Goal: Communication & Community: Answer question/provide support

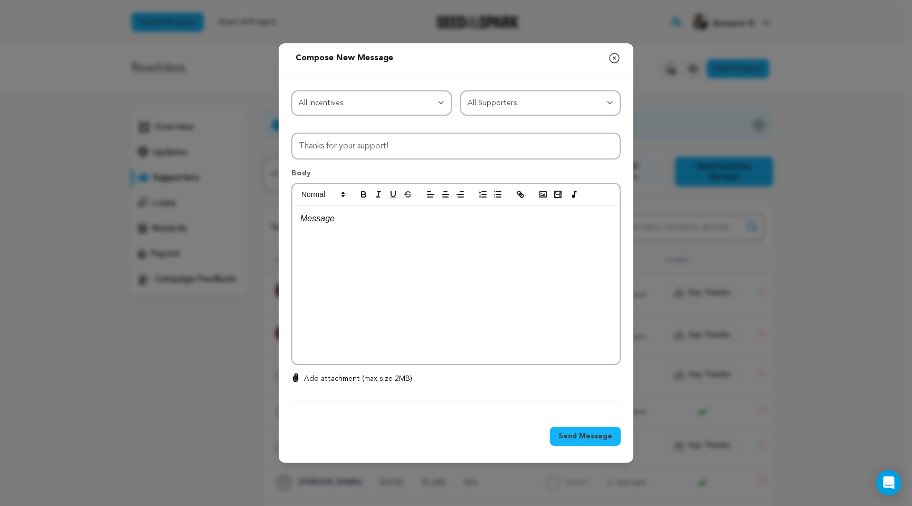
click at [617, 58] on icon "button" at bounding box center [614, 58] width 13 height 13
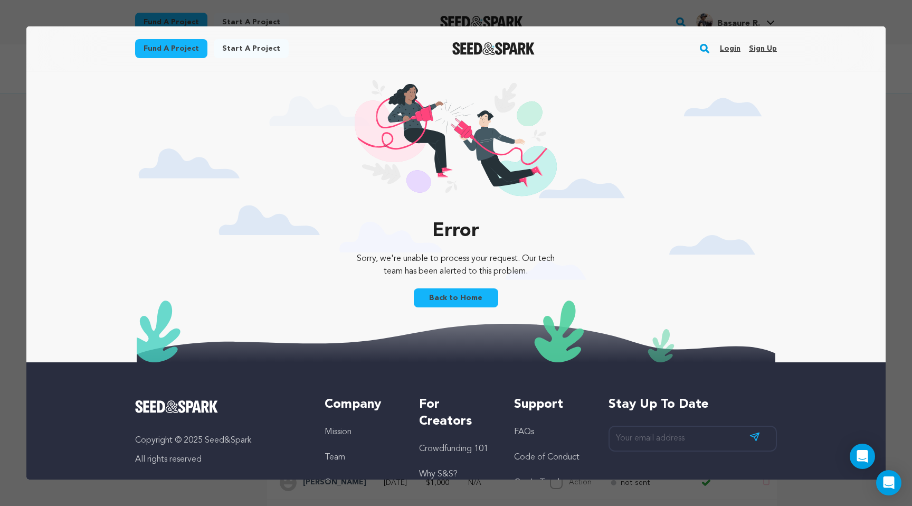
click at [729, 46] on link "Login" at bounding box center [730, 48] width 21 height 17
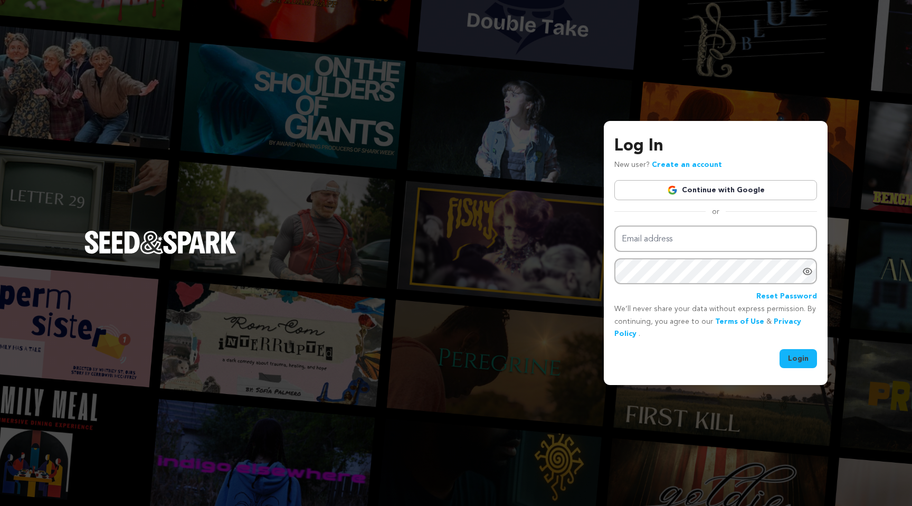
click at [719, 192] on link "Continue with Google" at bounding box center [715, 190] width 203 height 20
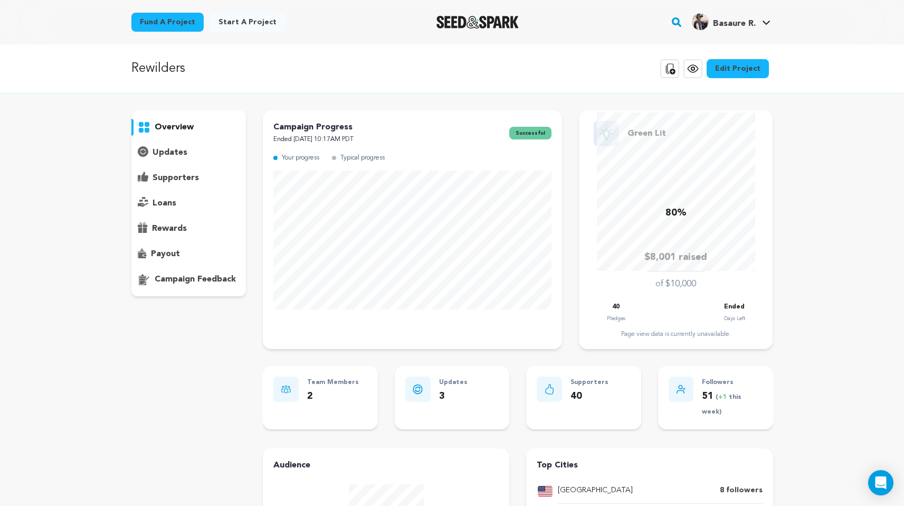
click at [168, 153] on p "updates" at bounding box center [170, 152] width 35 height 13
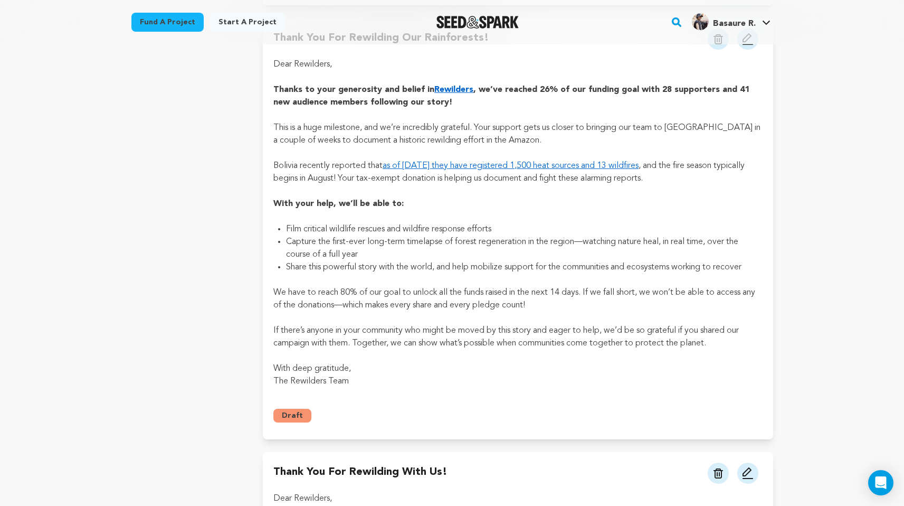
scroll to position [3070, 0]
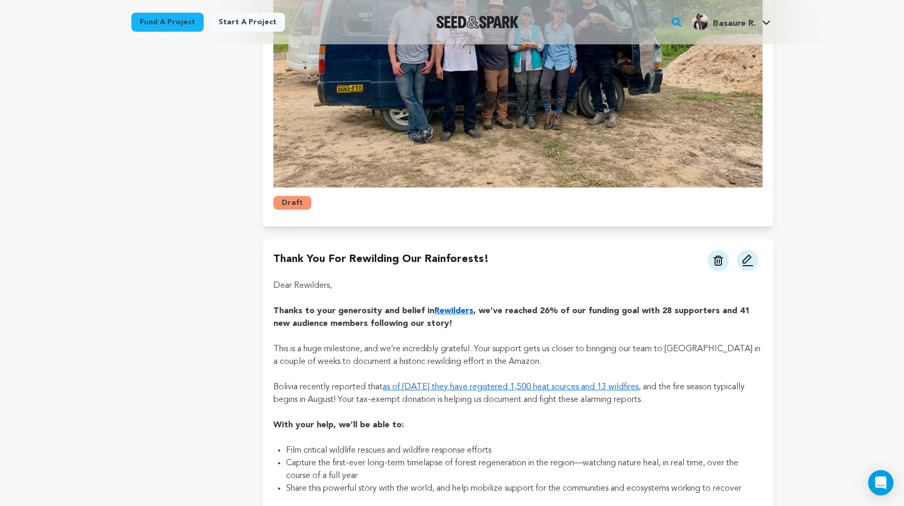
click at [299, 203] on button "Draft" at bounding box center [292, 203] width 38 height 14
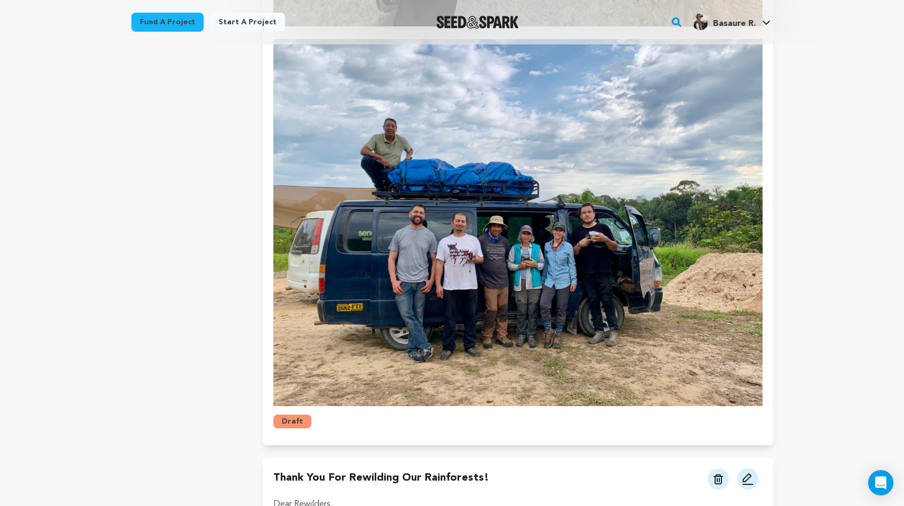
scroll to position [2850, 0]
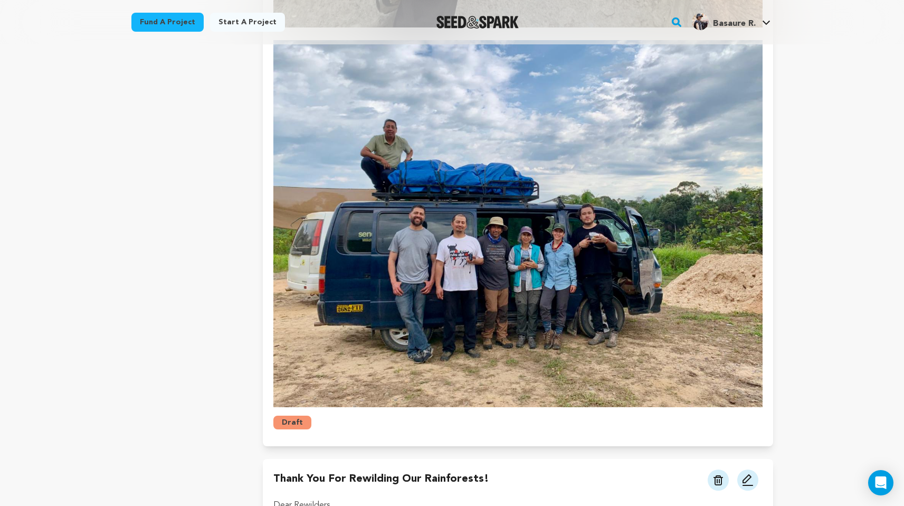
click at [298, 422] on button "Draft" at bounding box center [292, 422] width 38 height 14
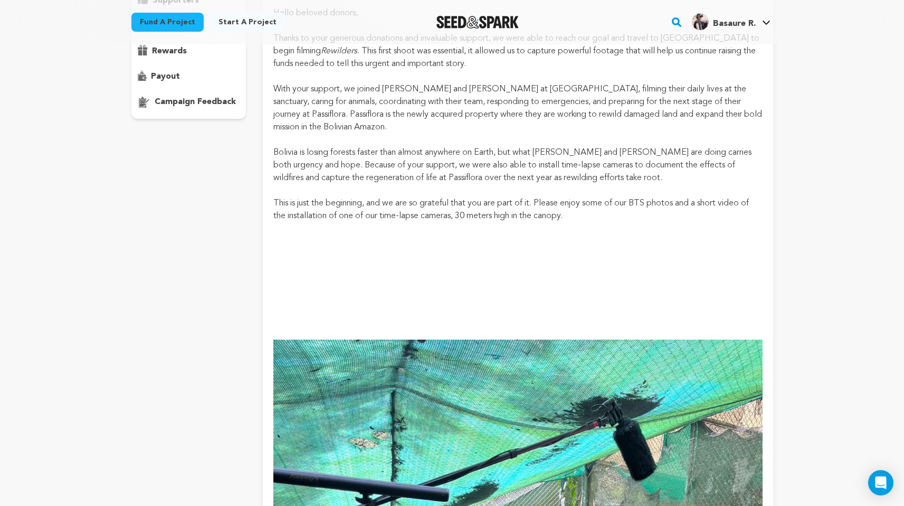
scroll to position [283, 0]
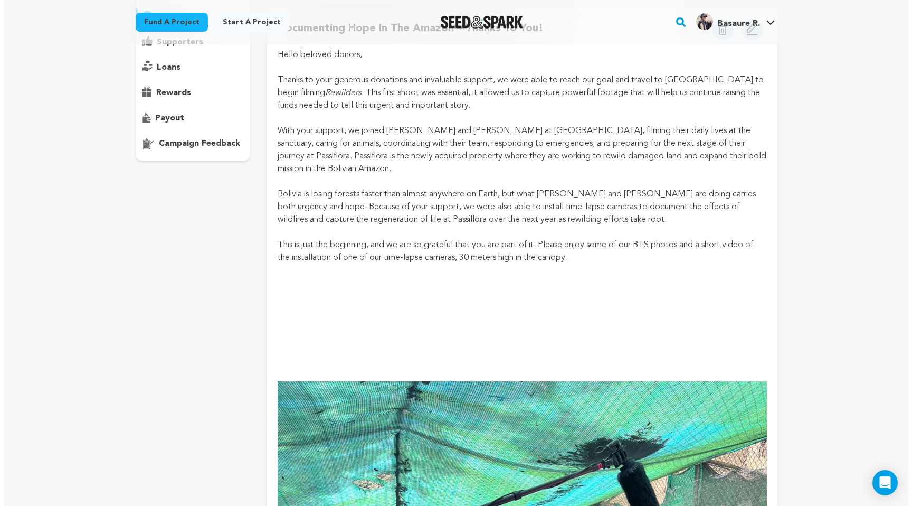
scroll to position [0, 0]
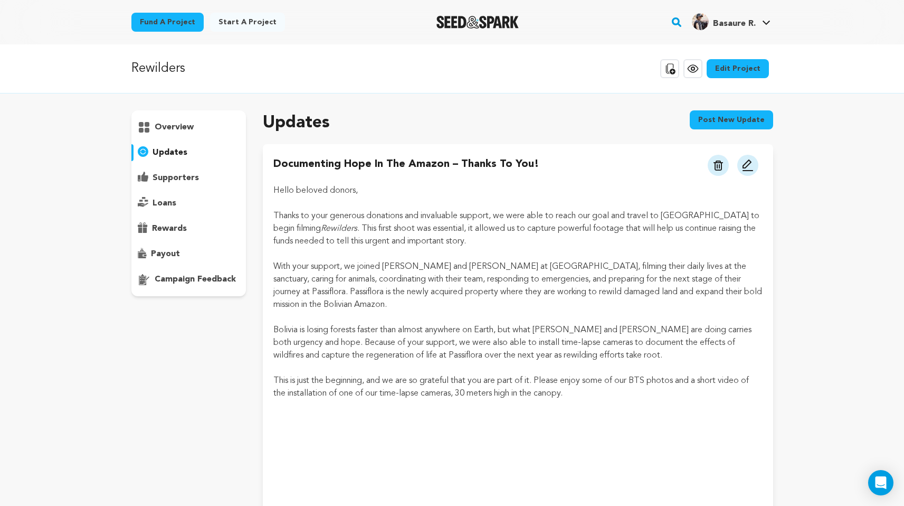
click at [742, 165] on img at bounding box center [748, 165] width 13 height 13
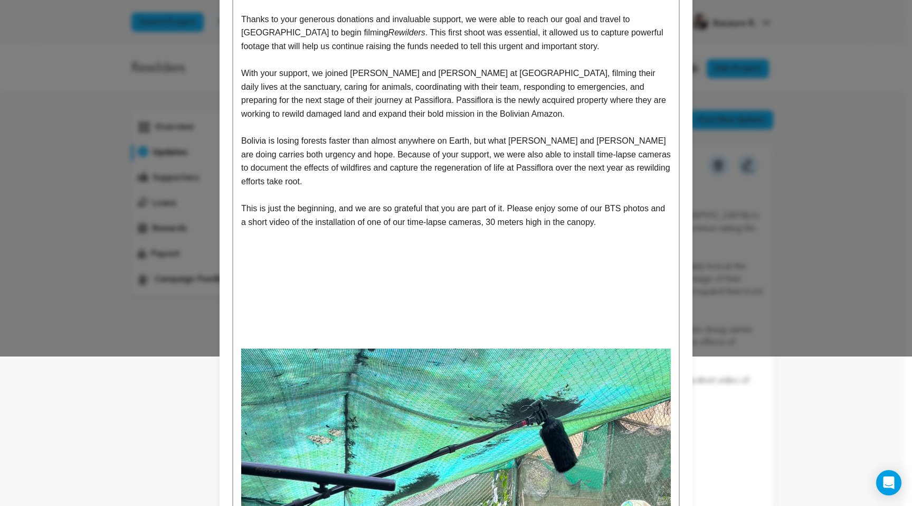
scroll to position [361, 0]
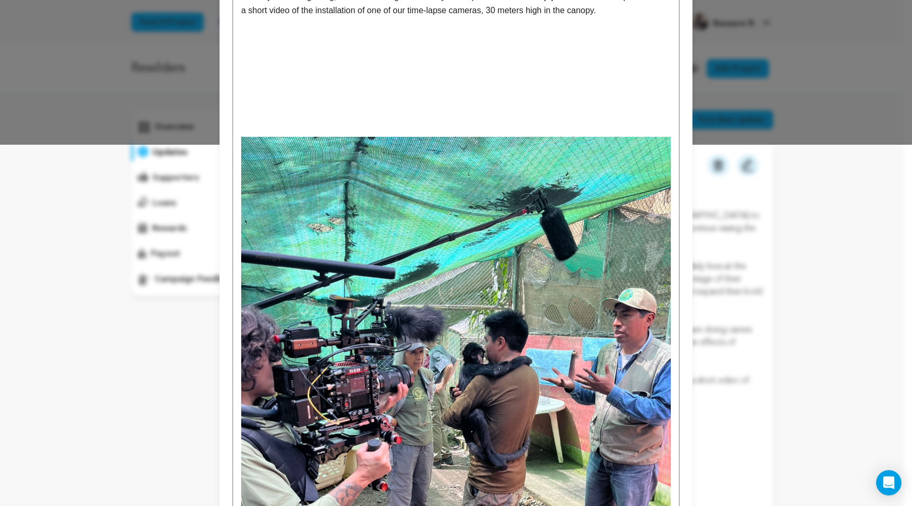
click at [517, 276] on img at bounding box center [456, 423] width 430 height 573
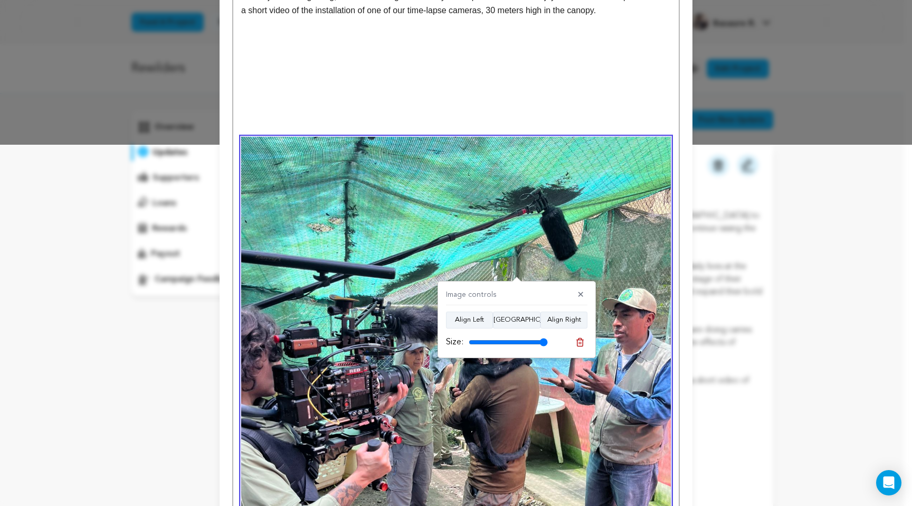
scroll to position [0, 0]
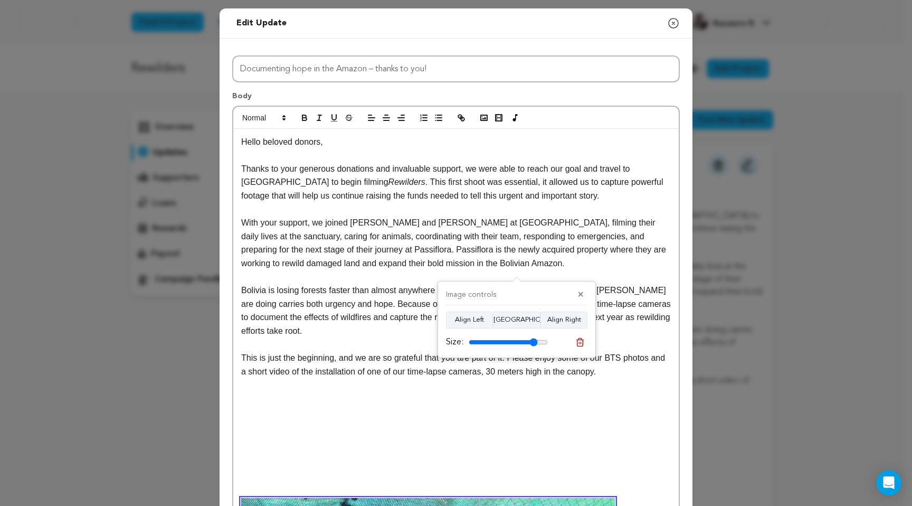
drag, startPoint x: 542, startPoint y: 341, endPoint x: 534, endPoint y: 342, distance: 8.5
click at [534, 342] on input "range" at bounding box center [508, 342] width 79 height 8
drag, startPoint x: 533, startPoint y: 342, endPoint x: 556, endPoint y: 343, distance: 23.3
click at [548, 343] on input "range" at bounding box center [508, 342] width 79 height 8
click at [518, 322] on button "Align Center" at bounding box center [517, 319] width 48 height 17
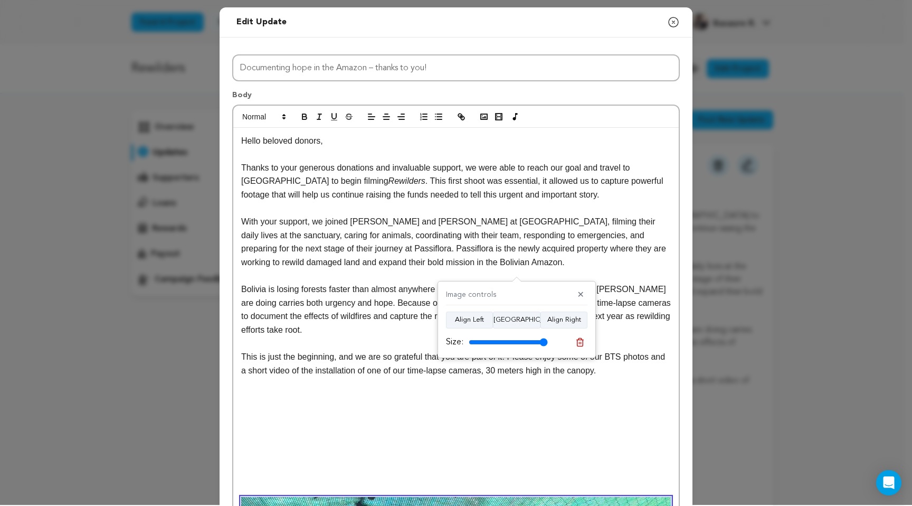
scroll to position [2, 0]
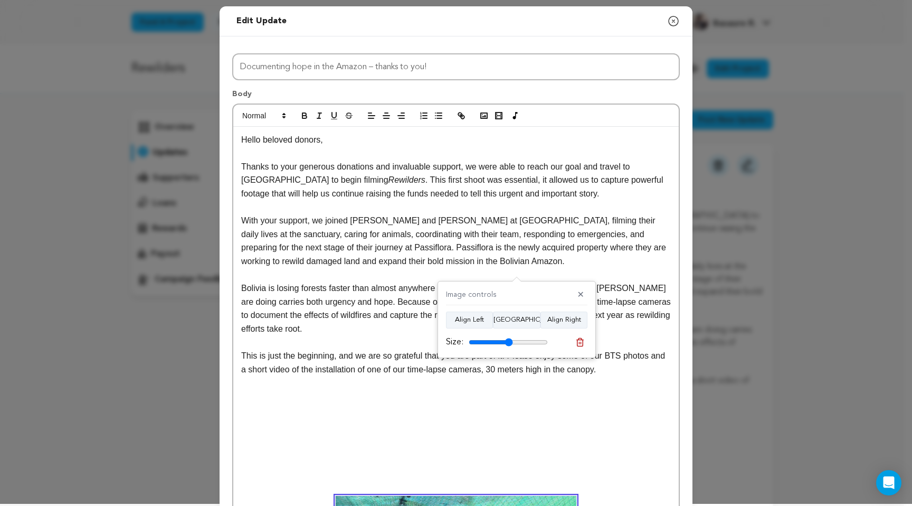
drag, startPoint x: 543, startPoint y: 339, endPoint x: 508, endPoint y: 343, distance: 34.5
type input "56"
click at [508, 343] on input "range" at bounding box center [508, 342] width 79 height 8
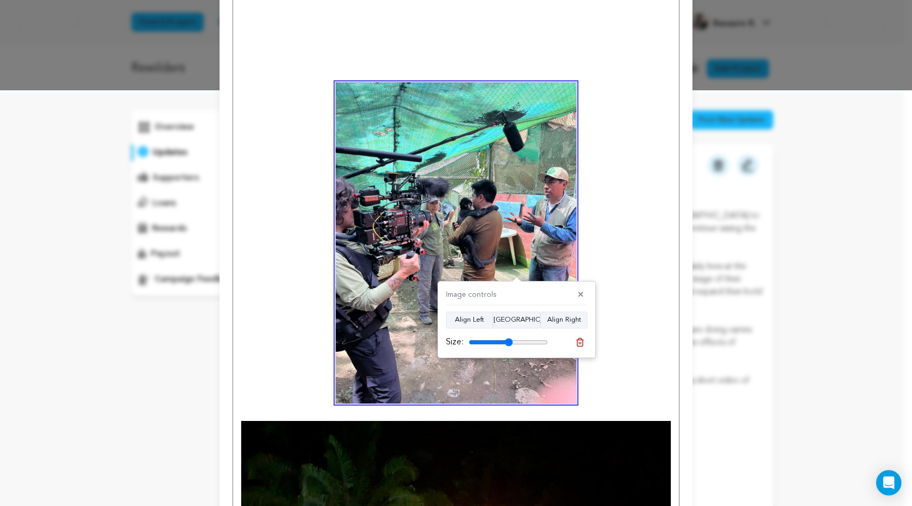
scroll to position [510, 0]
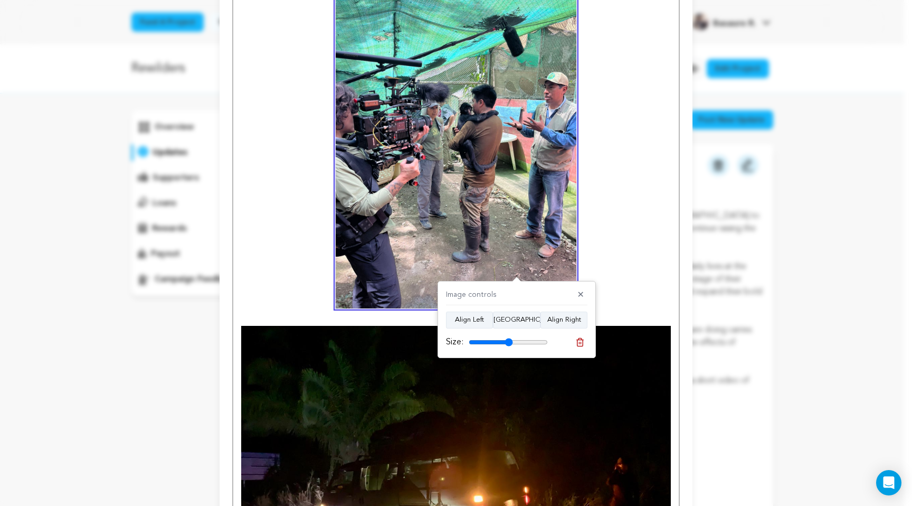
click at [540, 430] on img at bounding box center [456, 487] width 430 height 323
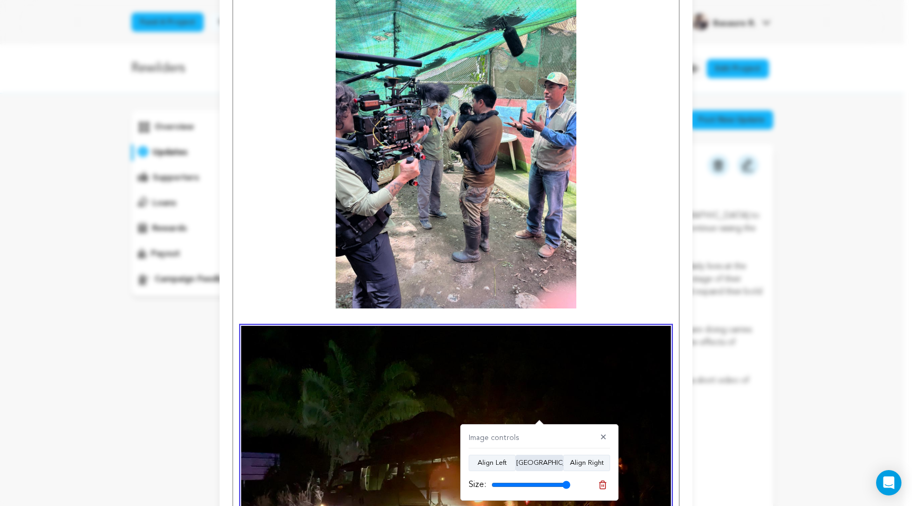
click at [549, 465] on button "Align Center" at bounding box center [540, 463] width 48 height 17
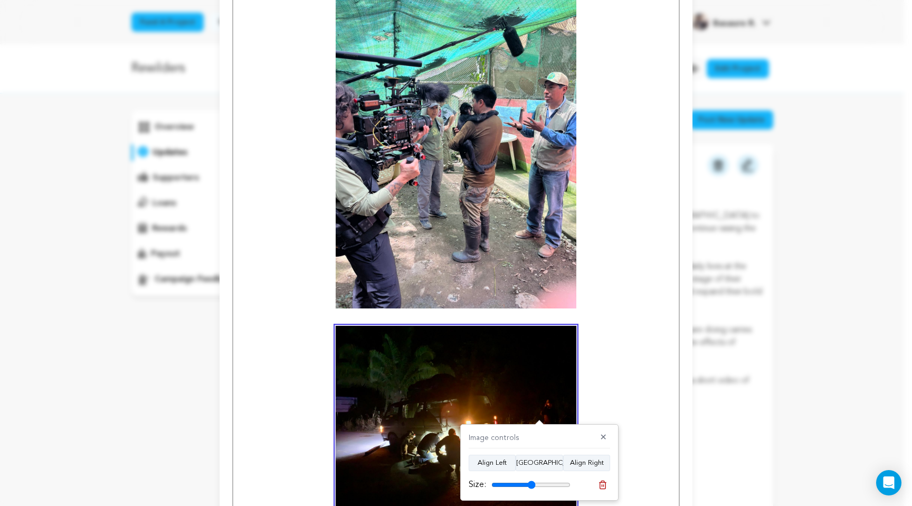
drag, startPoint x: 564, startPoint y: 485, endPoint x: 532, endPoint y: 486, distance: 32.7
type input "56"
click at [532, 486] on input "range" at bounding box center [530, 484] width 79 height 8
click at [579, 414] on p at bounding box center [456, 416] width 430 height 181
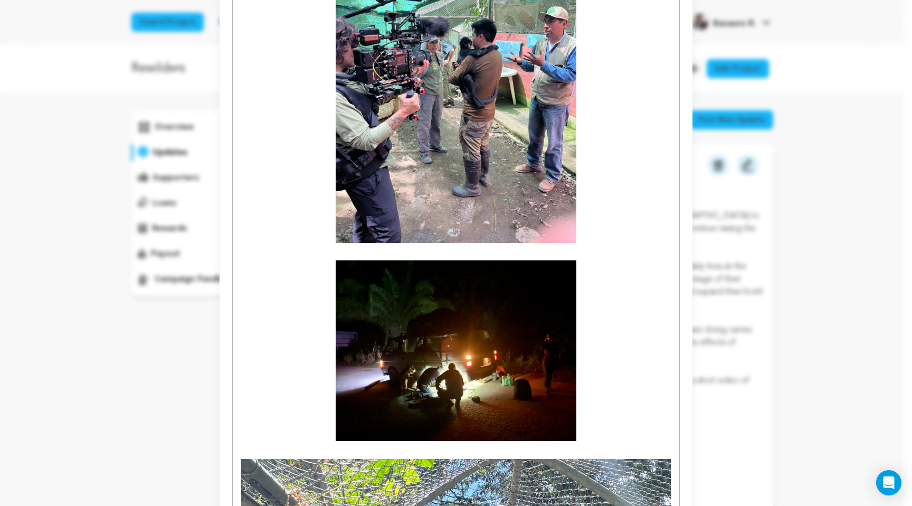
scroll to position [865, 0]
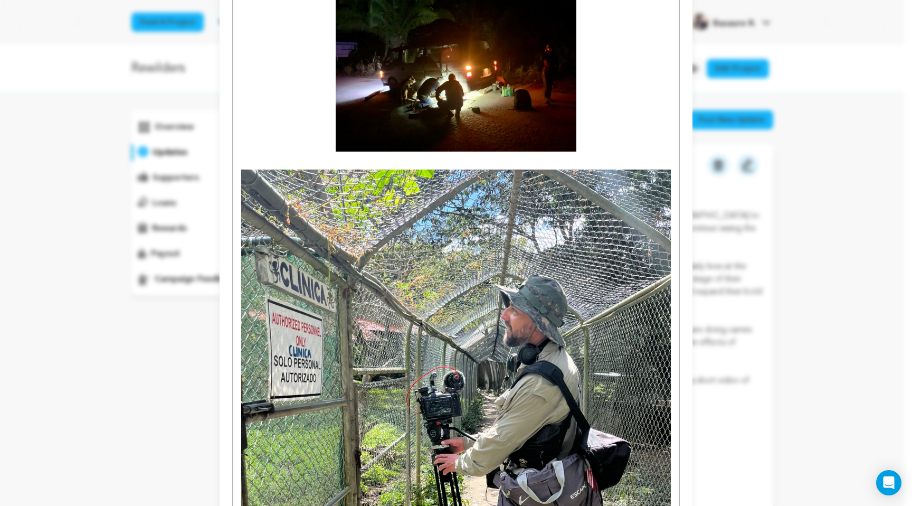
click at [539, 376] on img at bounding box center [456, 455] width 430 height 573
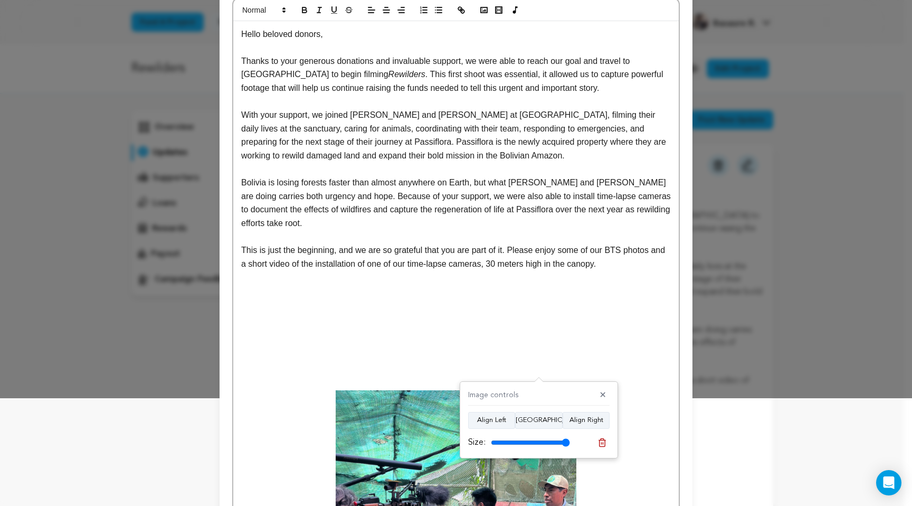
scroll to position [478, 0]
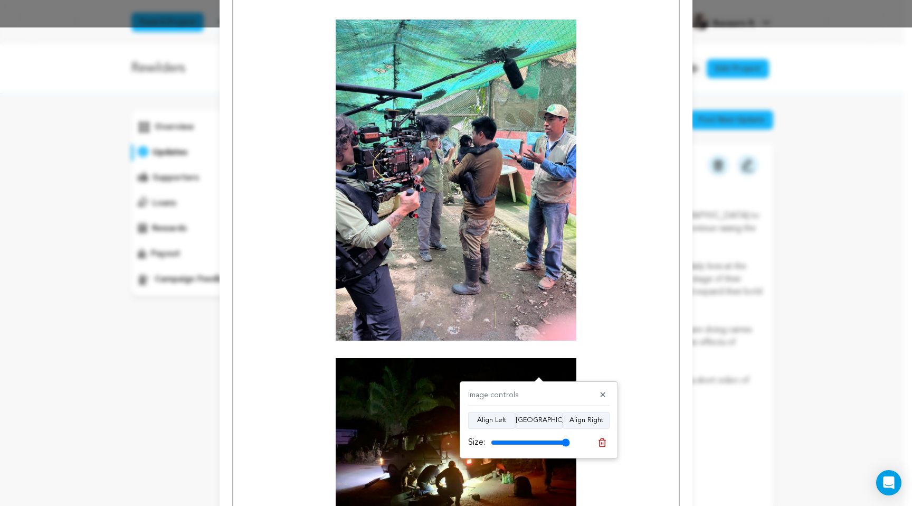
click at [478, 231] on img at bounding box center [456, 180] width 241 height 321
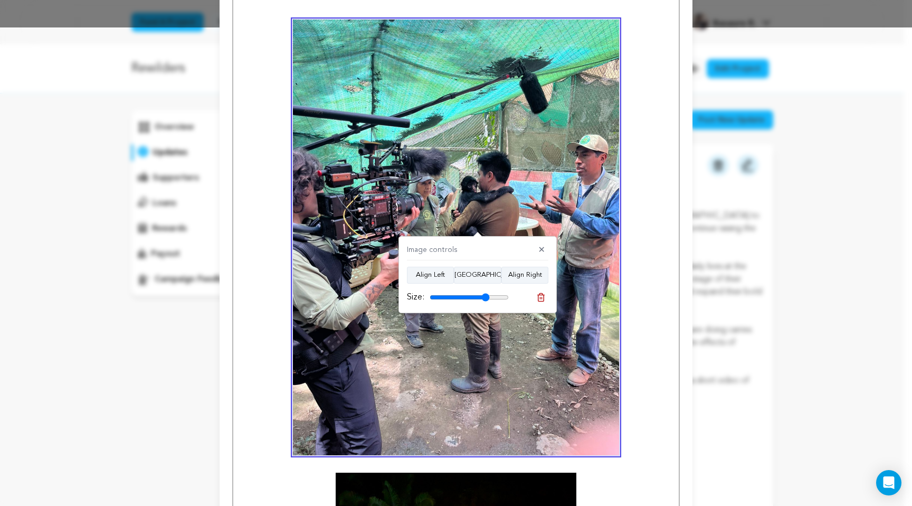
drag, startPoint x: 469, startPoint y: 295, endPoint x: 486, endPoint y: 296, distance: 16.4
type input "76"
click at [486, 296] on input "range" at bounding box center [469, 297] width 79 height 8
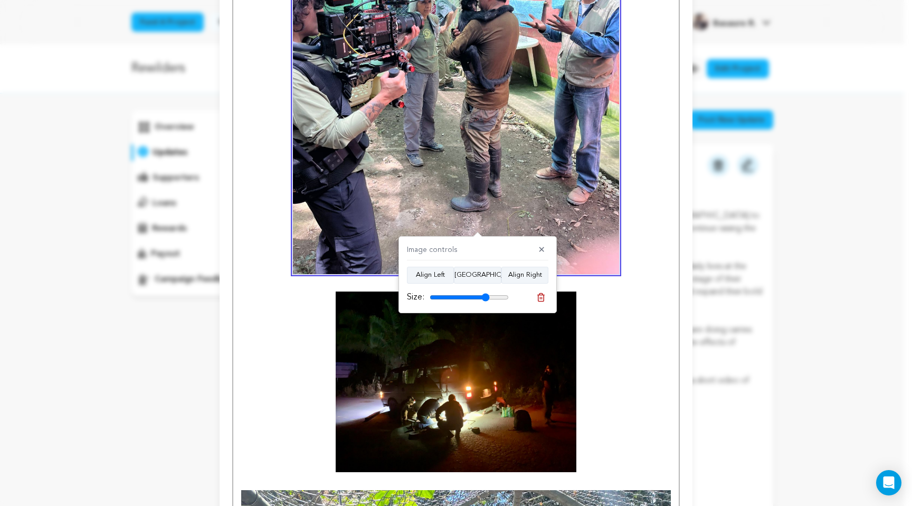
scroll to position [784, 0]
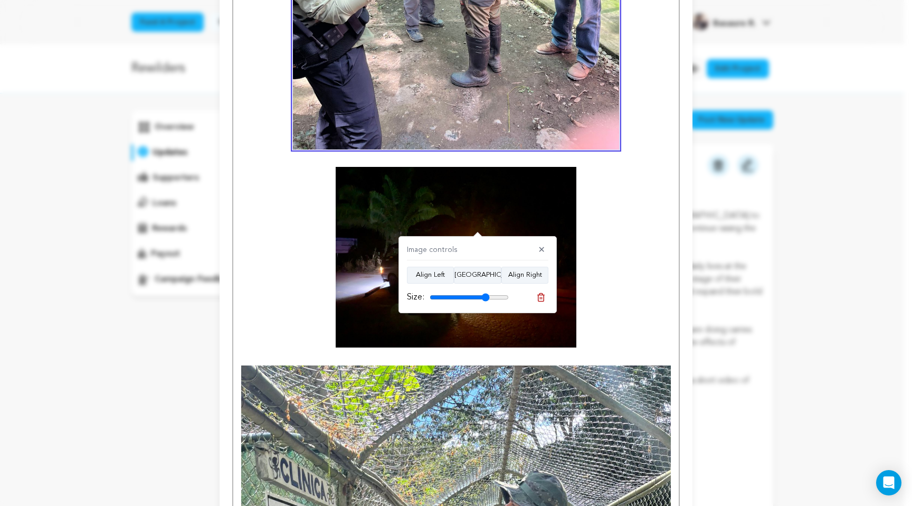
click at [472, 223] on img at bounding box center [456, 257] width 241 height 181
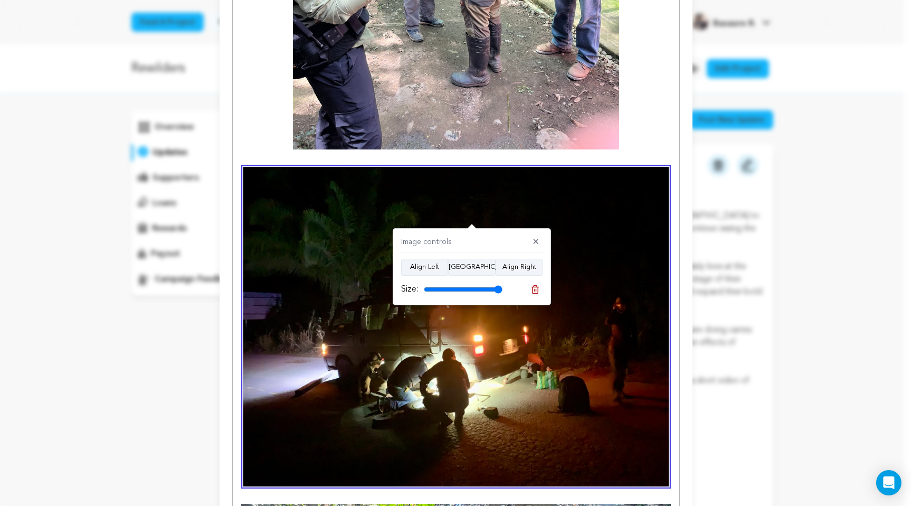
type input "99"
drag, startPoint x: 465, startPoint y: 287, endPoint x: 496, endPoint y: 298, distance: 32.9
click at [497, 295] on div "Size:" at bounding box center [452, 289] width 102 height 13
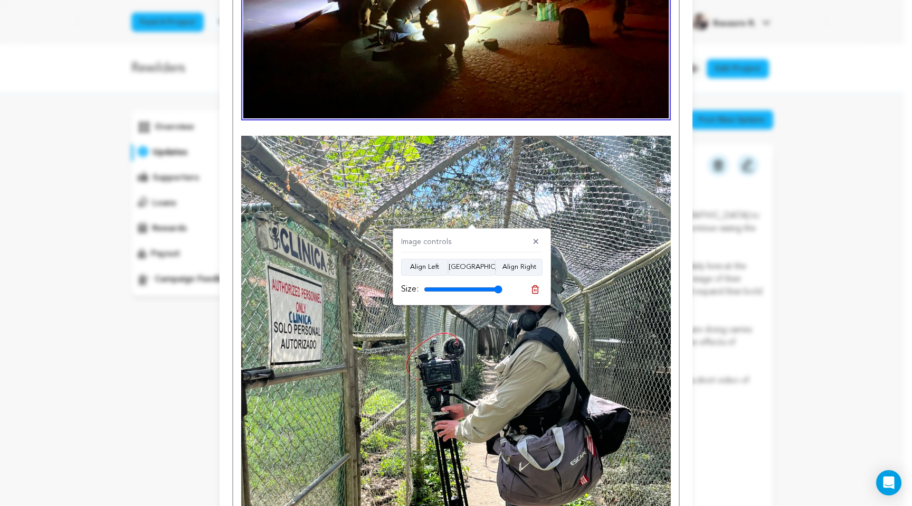
click at [497, 389] on img at bounding box center [456, 422] width 430 height 573
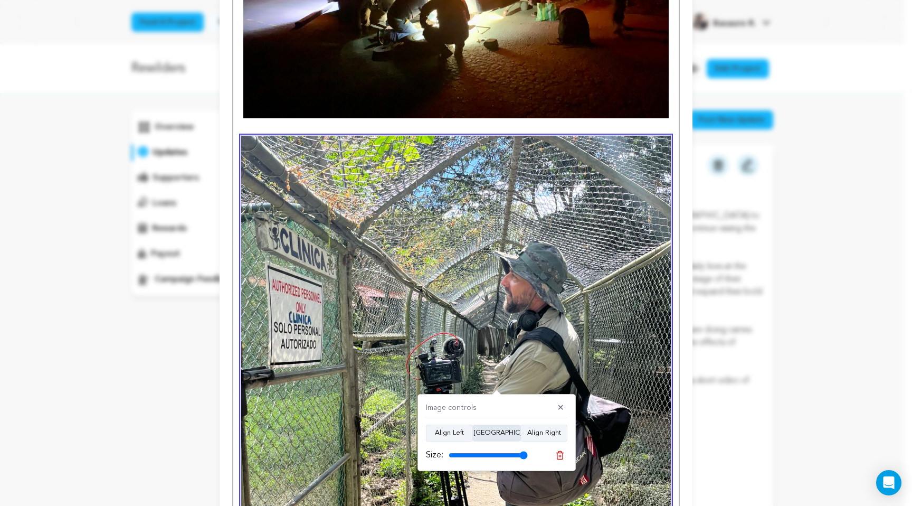
click at [493, 428] on button "Align Center" at bounding box center [497, 432] width 48 height 17
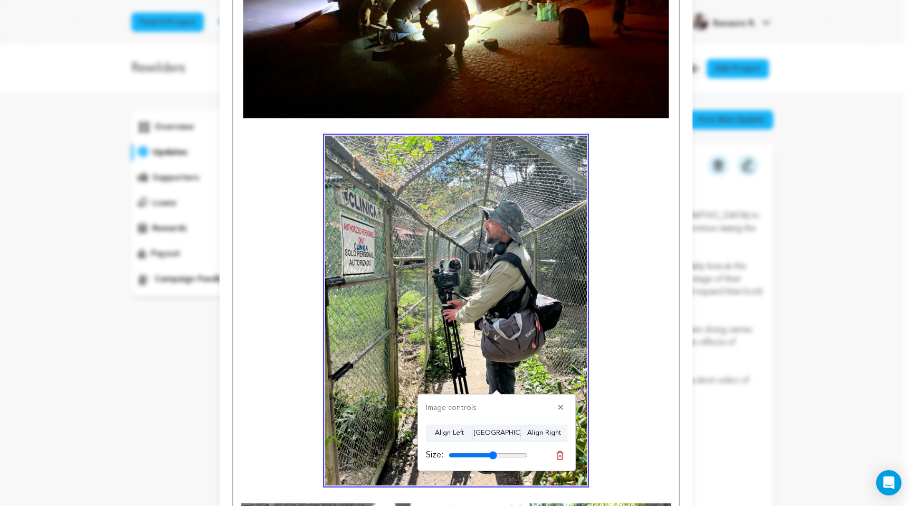
drag, startPoint x: 523, startPoint y: 454, endPoint x: 493, endPoint y: 454, distance: 29.6
type input "61"
click at [493, 454] on input "range" at bounding box center [488, 455] width 79 height 8
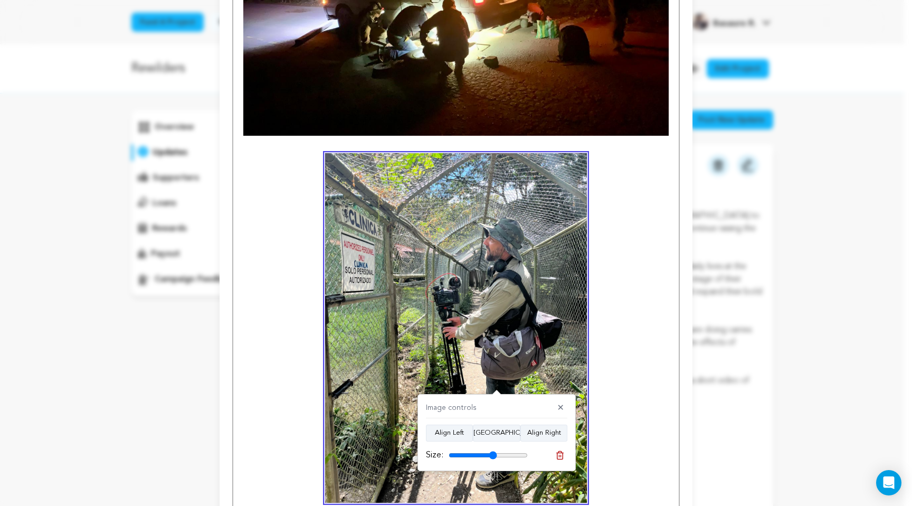
click at [621, 386] on p at bounding box center [456, 327] width 430 height 349
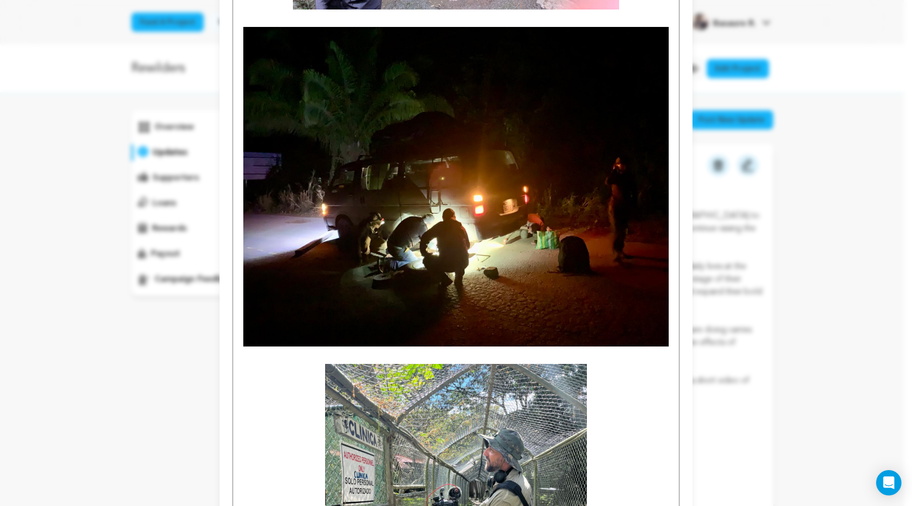
scroll to position [922, 0]
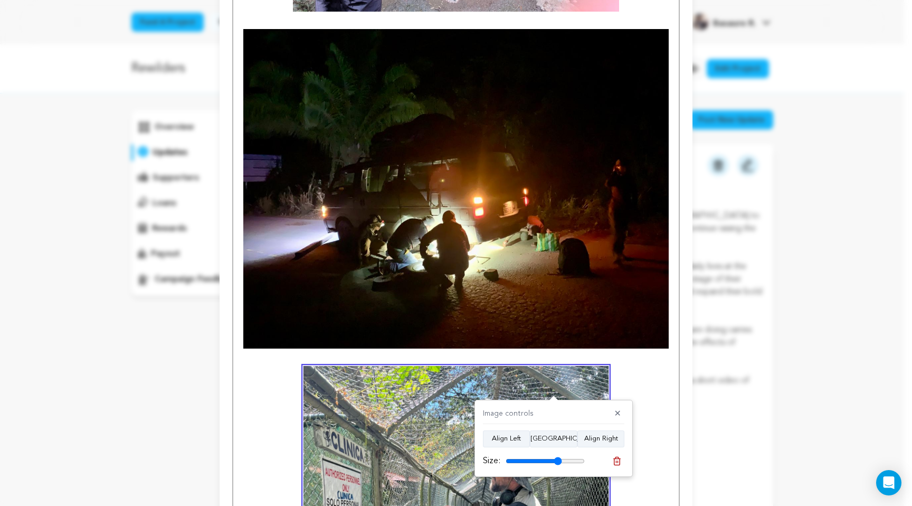
drag, startPoint x: 550, startPoint y: 459, endPoint x: 557, endPoint y: 461, distance: 8.1
type input "71"
click at [557, 461] on input "range" at bounding box center [545, 461] width 79 height 8
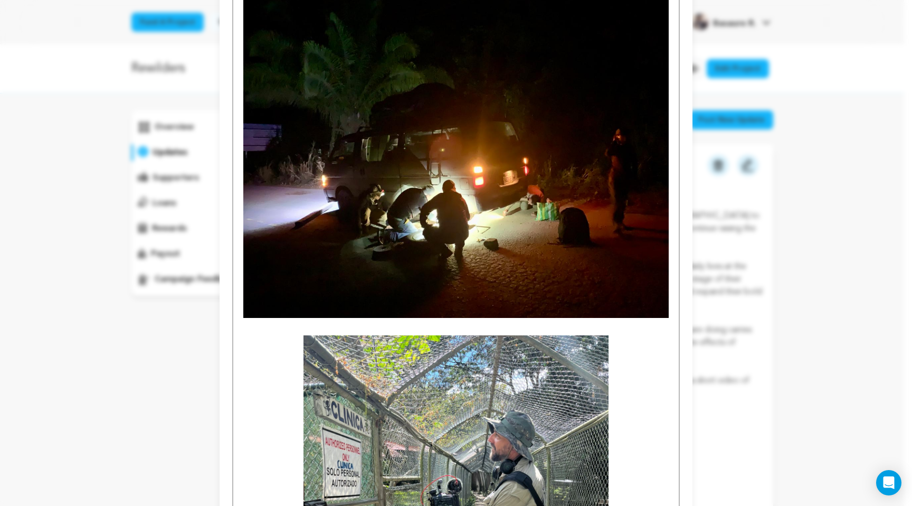
scroll to position [954, 0]
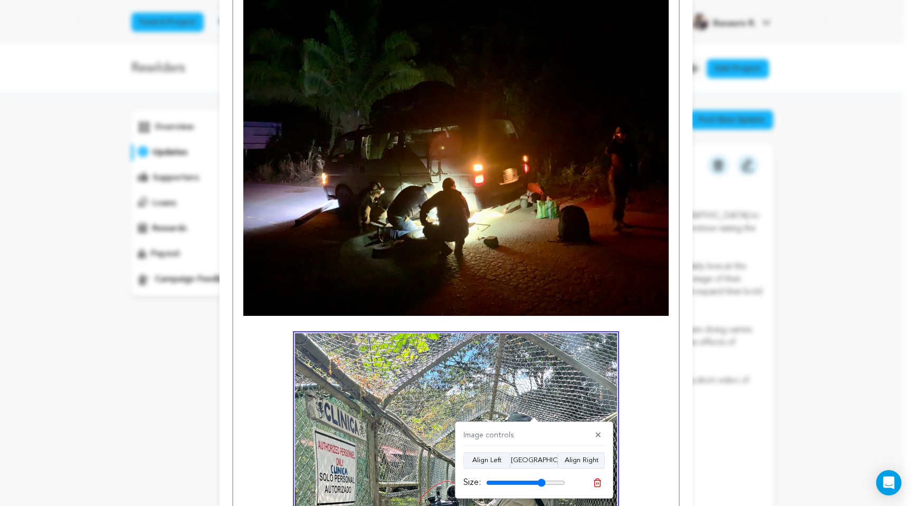
type input "75"
click at [541, 483] on input "range" at bounding box center [525, 482] width 79 height 8
click at [609, 428] on div "Image controls ✕ Align Left Align Center Align Right Size:" at bounding box center [534, 459] width 158 height 77
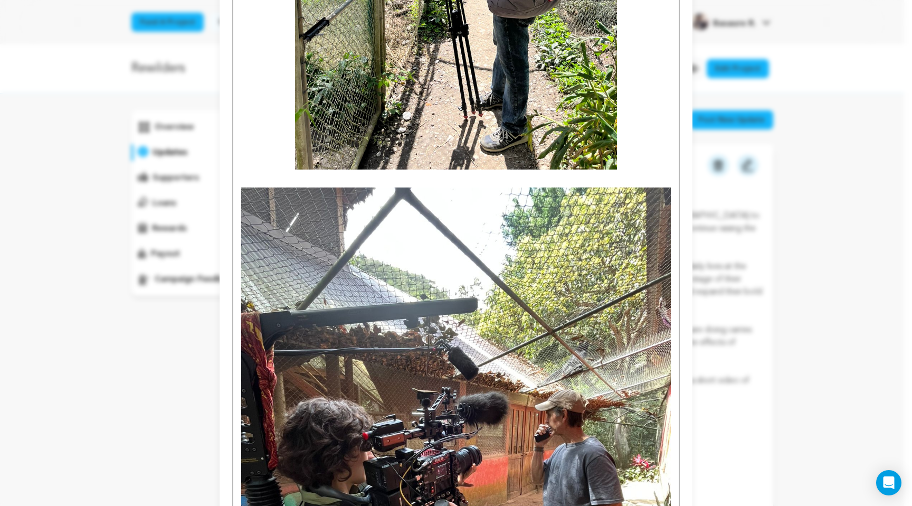
scroll to position [1793, 0]
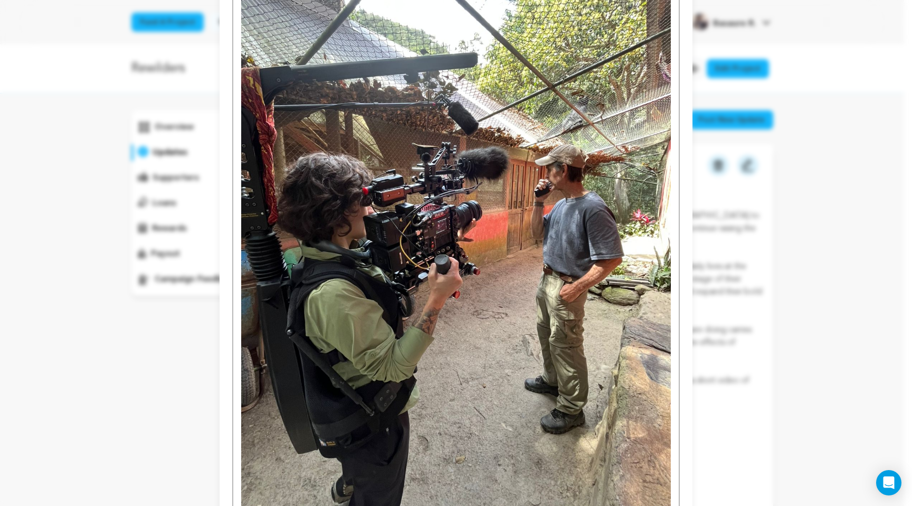
click at [475, 309] on img at bounding box center [456, 228] width 430 height 573
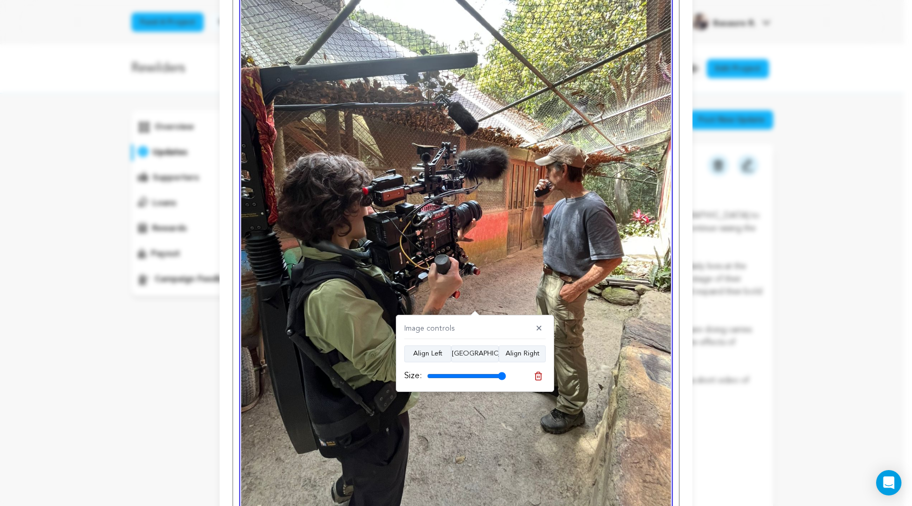
click at [526, 302] on img at bounding box center [456, 228] width 430 height 573
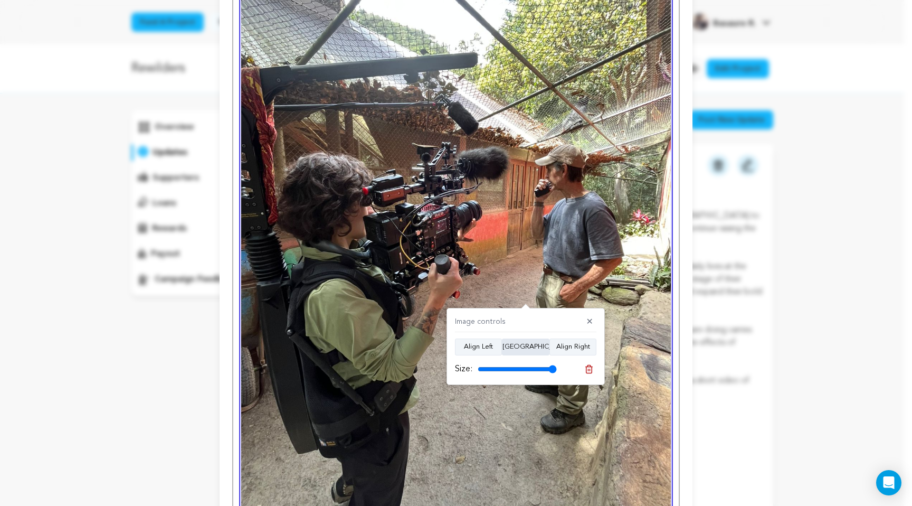
click at [536, 350] on button "Align Center" at bounding box center [526, 346] width 48 height 17
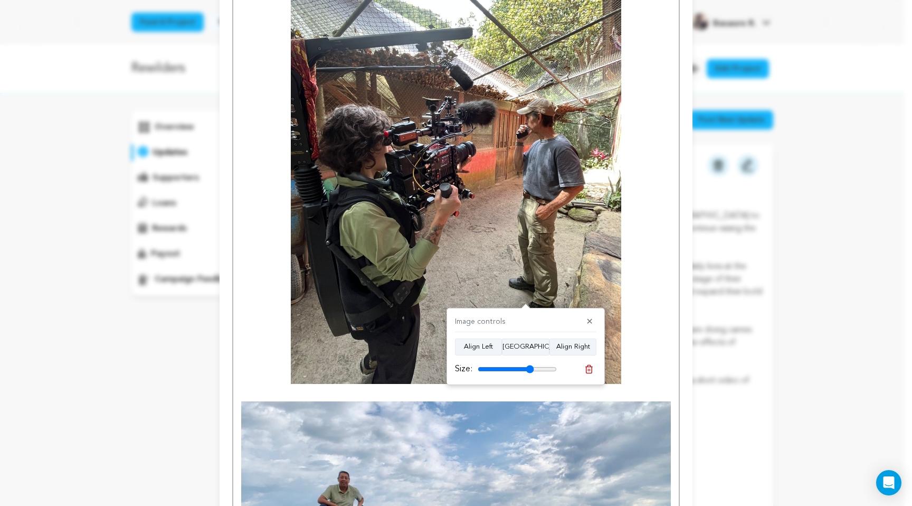
drag, startPoint x: 548, startPoint y: 371, endPoint x: 530, endPoint y: 376, distance: 19.1
type input "71"
click at [530, 373] on input "range" at bounding box center [517, 369] width 79 height 8
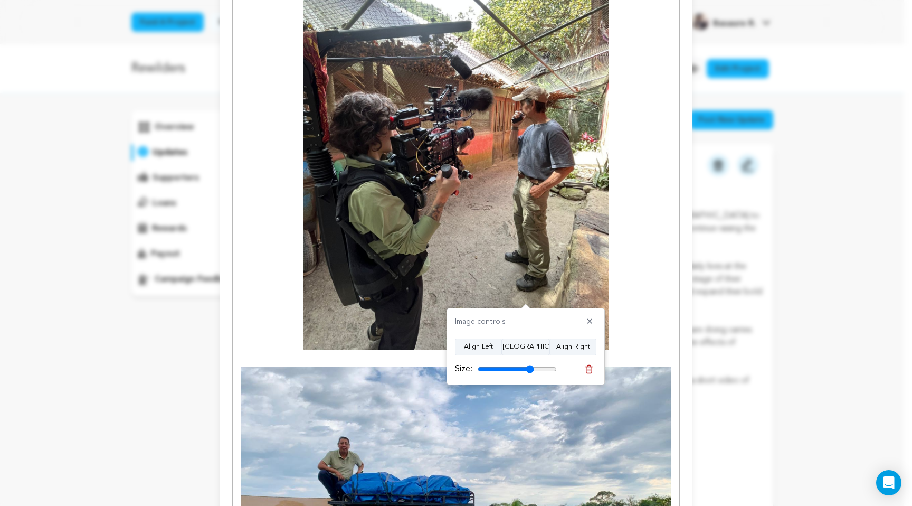
click at [621, 174] on p at bounding box center [456, 145] width 430 height 407
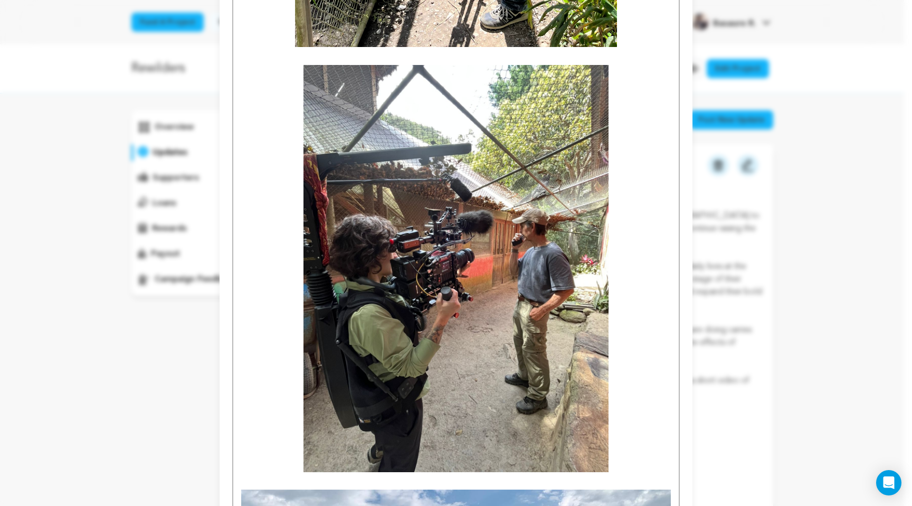
scroll to position [1632, 0]
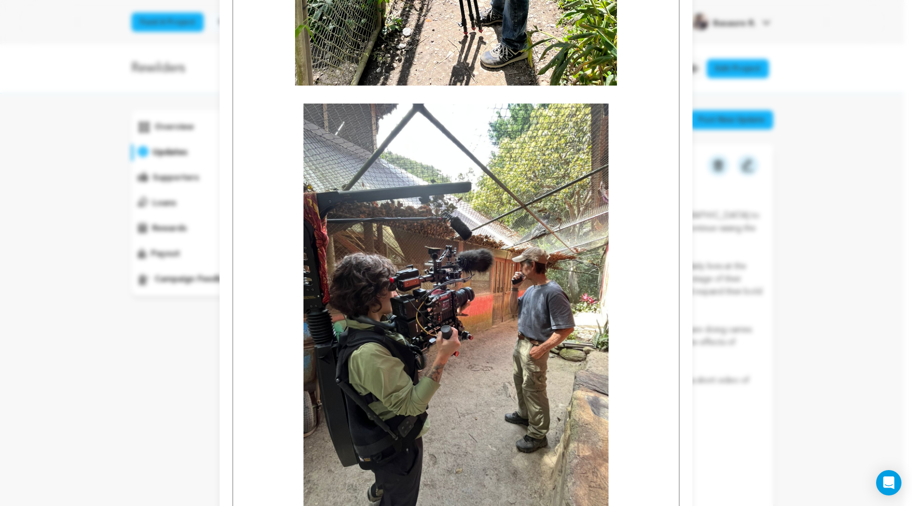
click at [507, 231] on img at bounding box center [456, 306] width 305 height 407
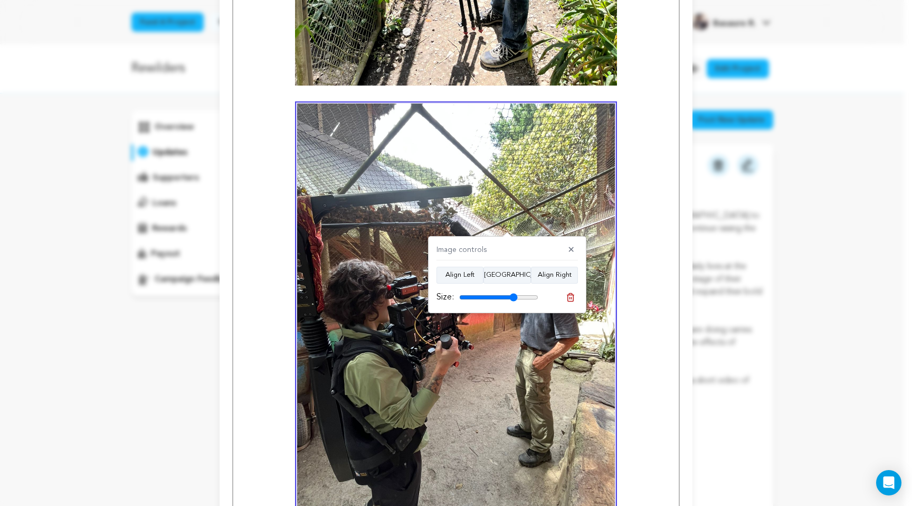
drag, startPoint x: 510, startPoint y: 294, endPoint x: 514, endPoint y: 302, distance: 9.2
type input "74"
click at [514, 301] on input "range" at bounding box center [498, 297] width 79 height 8
click at [639, 276] on p at bounding box center [456, 315] width 430 height 424
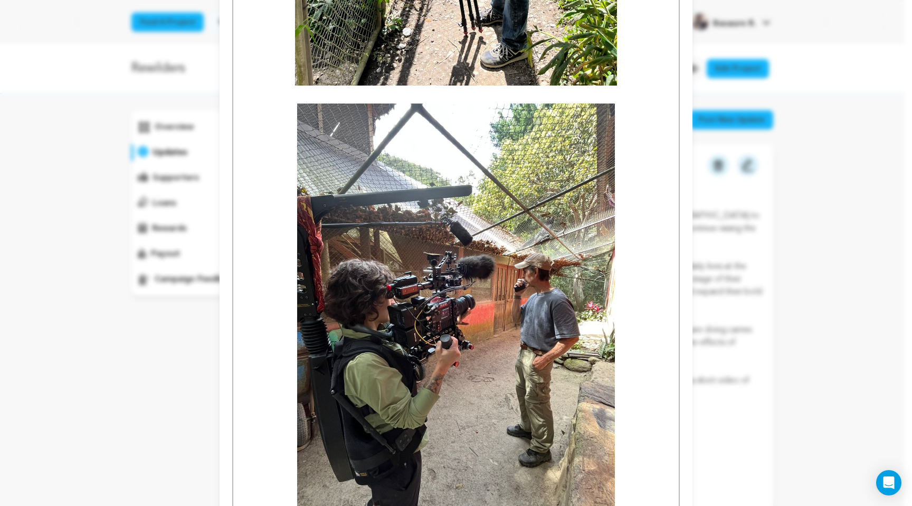
click at [501, 313] on img at bounding box center [456, 315] width 318 height 424
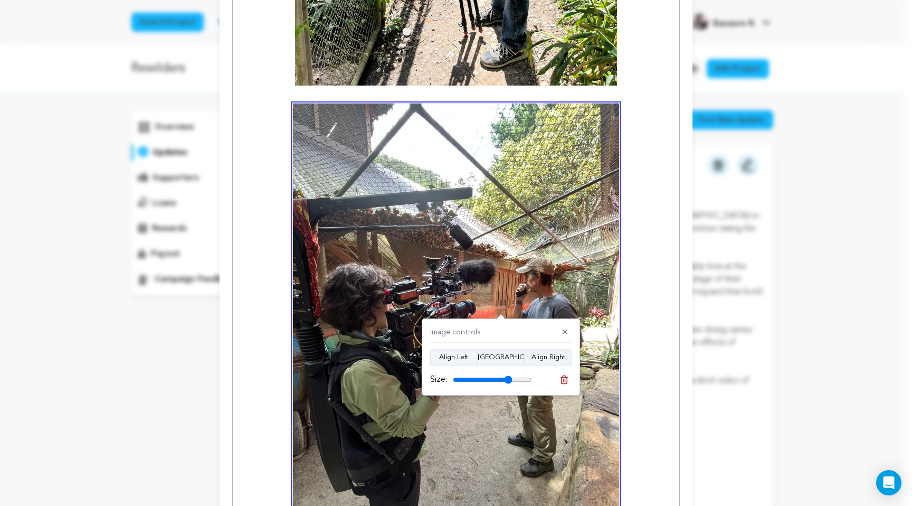
type input "74"
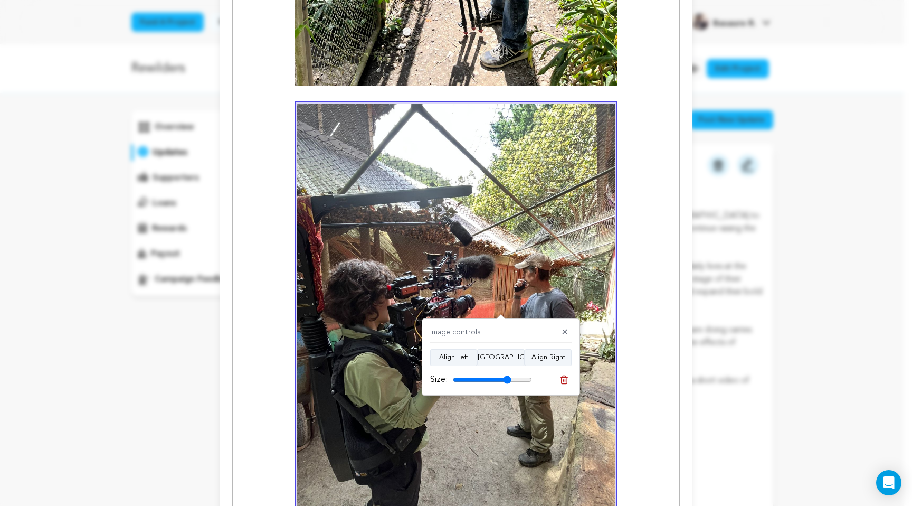
click at [507, 379] on input "range" at bounding box center [492, 379] width 79 height 8
click at [638, 328] on p at bounding box center [456, 315] width 430 height 424
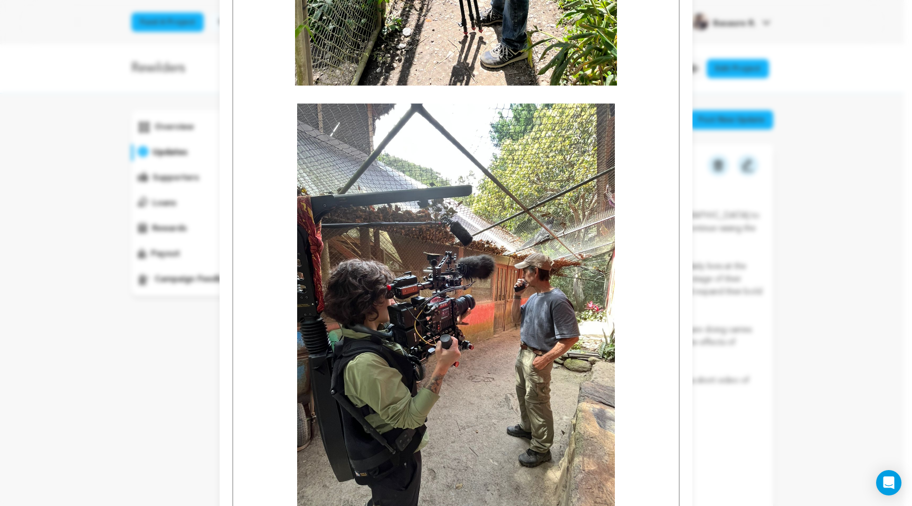
click at [524, 329] on img at bounding box center [456, 315] width 318 height 424
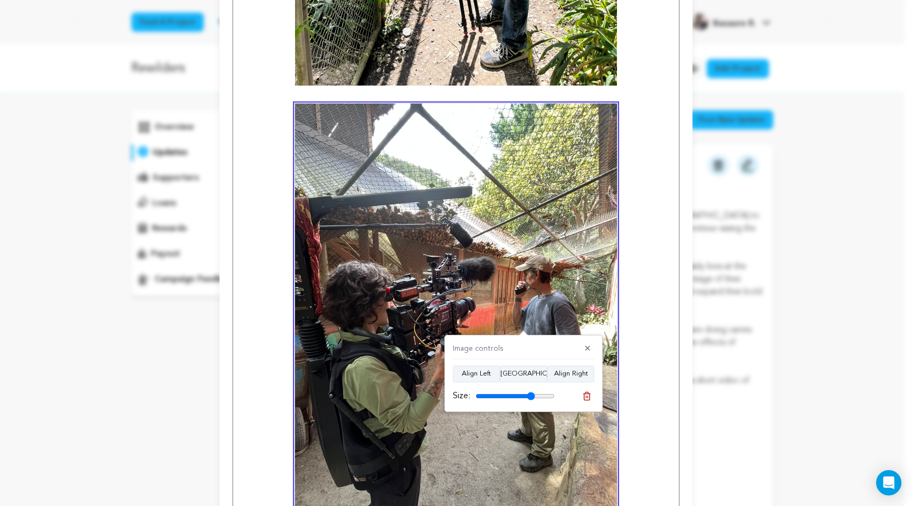
type input "75"
click at [531, 395] on input "range" at bounding box center [515, 396] width 79 height 8
click at [636, 322] on p at bounding box center [456, 318] width 430 height 430
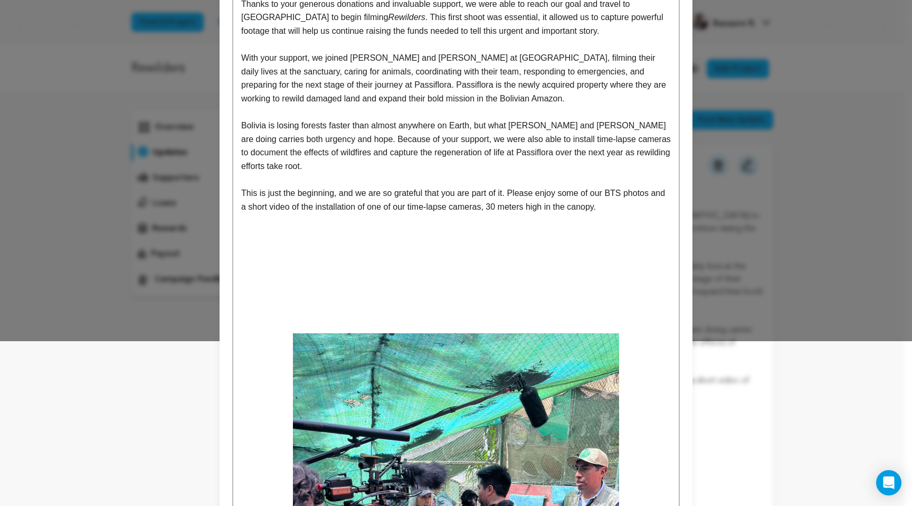
scroll to position [186, 0]
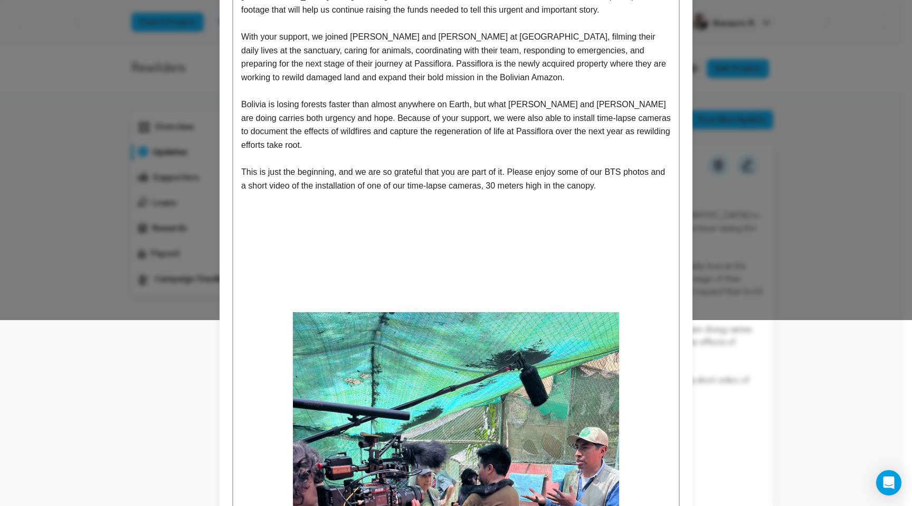
click at [521, 293] on p at bounding box center [456, 292] width 430 height 14
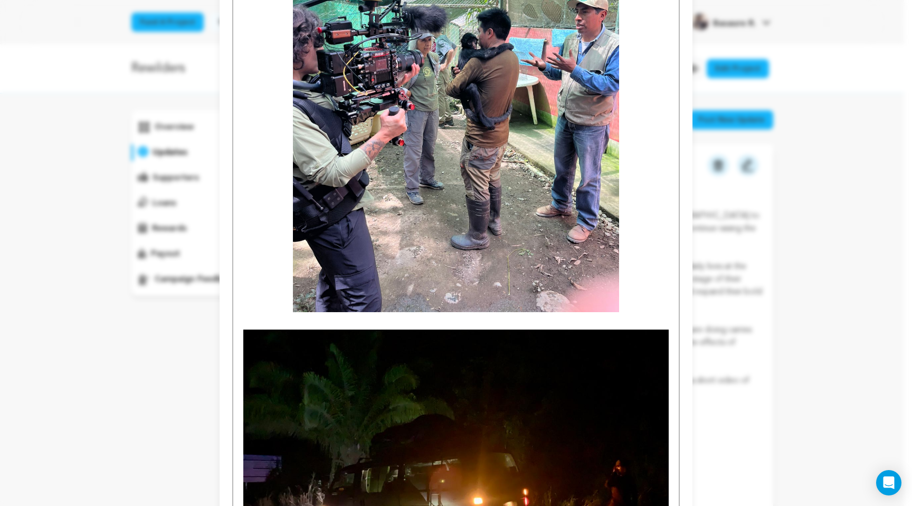
scroll to position [264, 0]
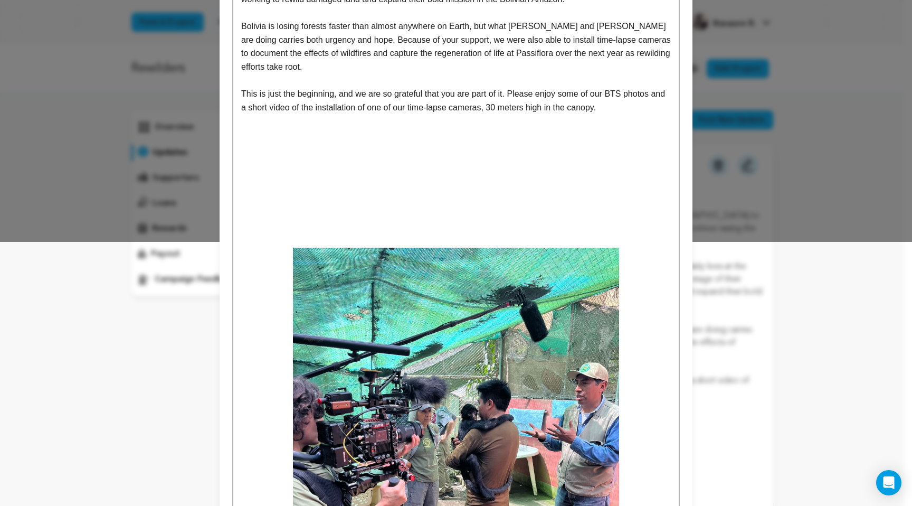
click at [641, 109] on p "This is just the beginning, and we are so grateful that you are part of it. Ple…" at bounding box center [456, 100] width 430 height 27
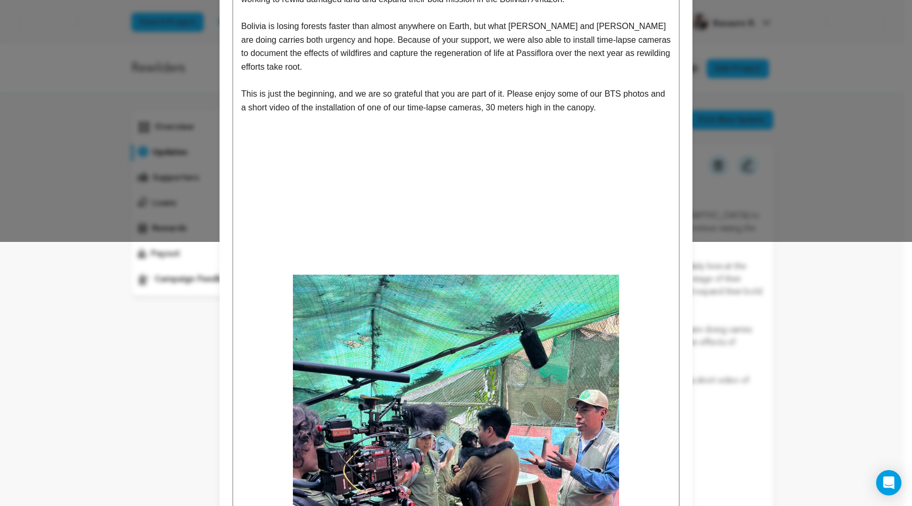
scroll to position [0, 0]
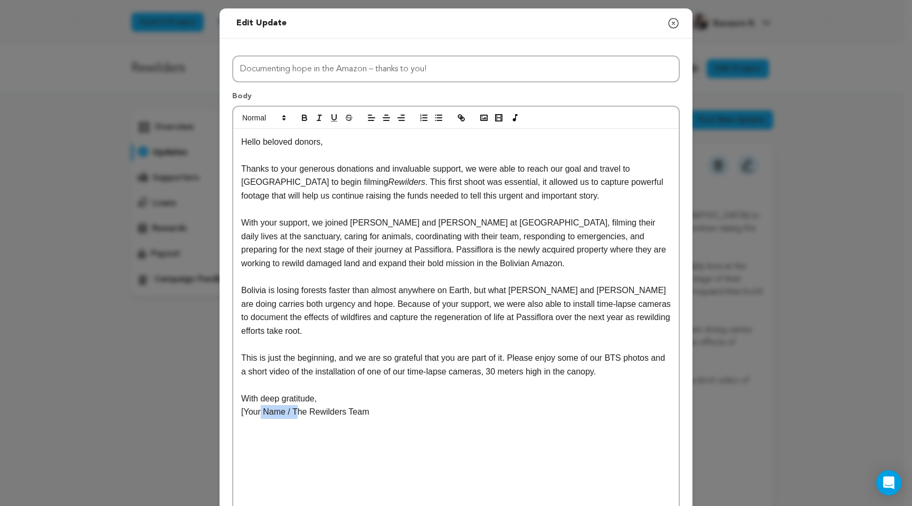
drag, startPoint x: 293, startPoint y: 411, endPoint x: 252, endPoint y: 419, distance: 41.4
click at [256, 418] on p "[Your Name / The Rewilders Team" at bounding box center [456, 412] width 430 height 14
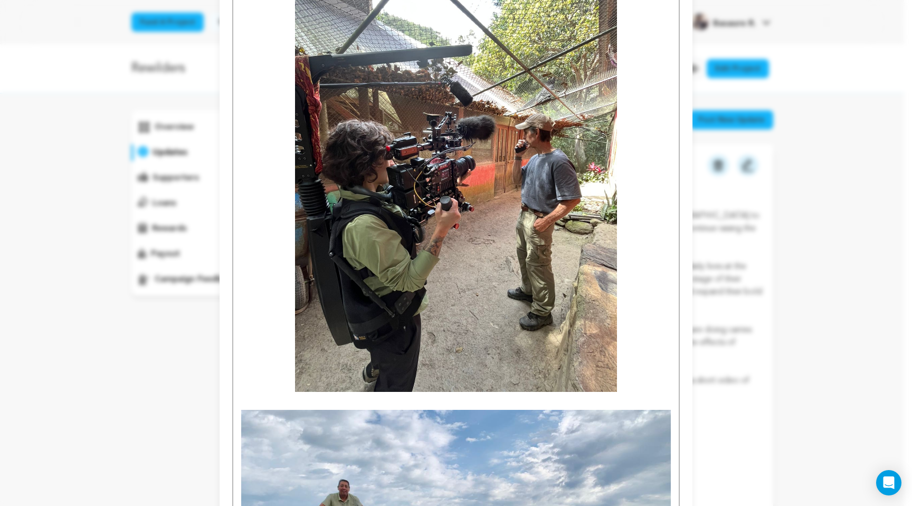
scroll to position [2131, 0]
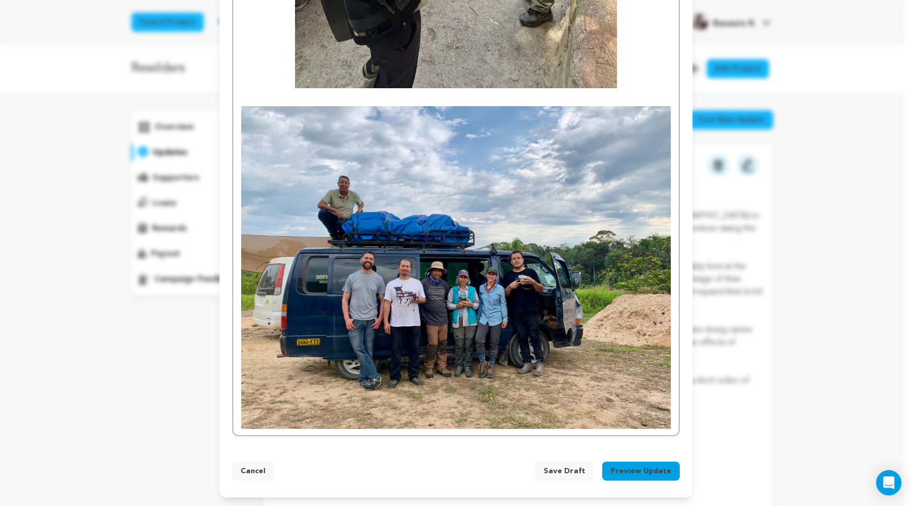
click at [636, 471] on button "Preview Update" at bounding box center [641, 470] width 78 height 19
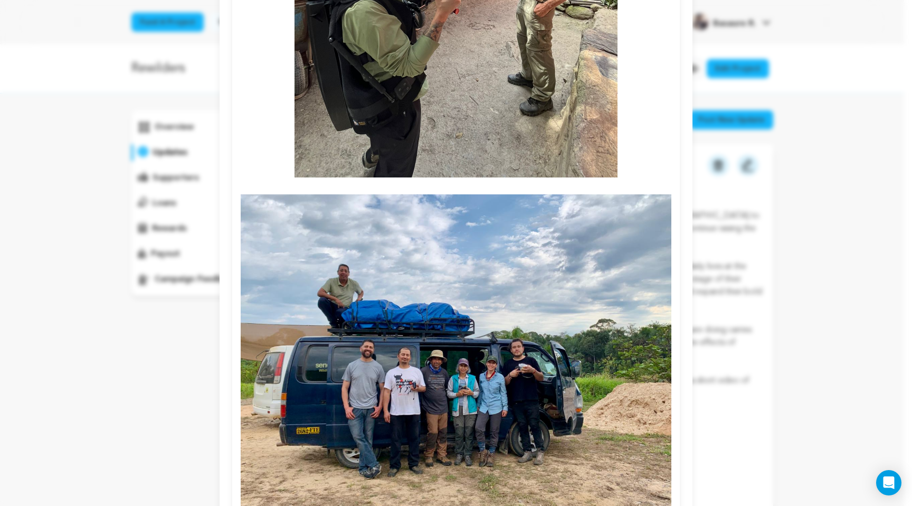
scroll to position [2068, 0]
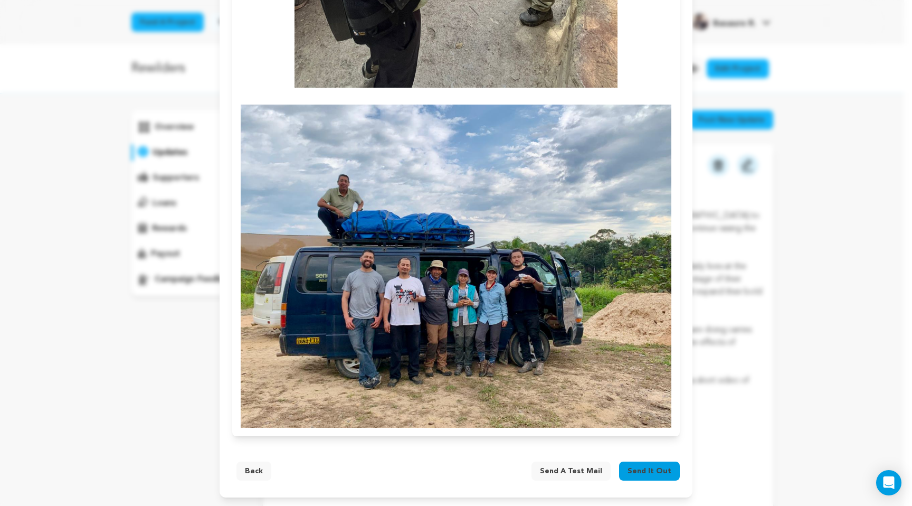
click at [569, 469] on span "Send a test mail" at bounding box center [571, 471] width 62 height 11
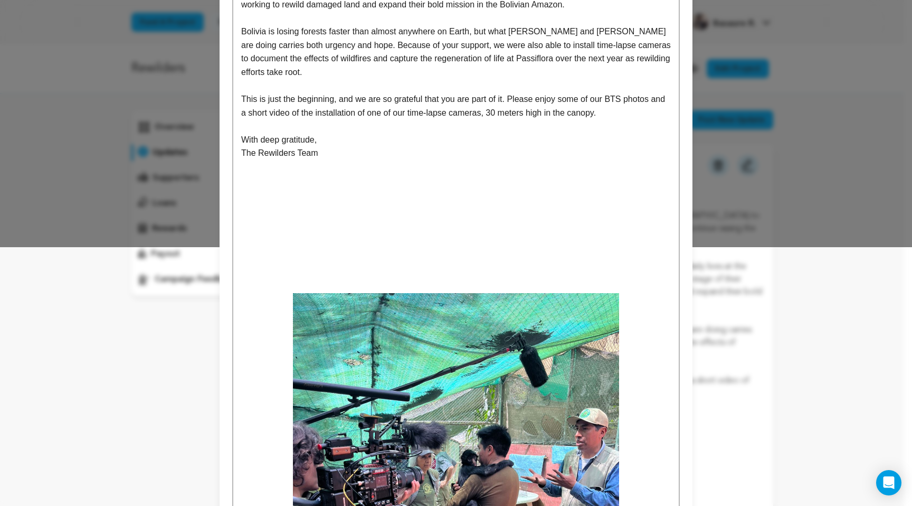
scroll to position [258, 0]
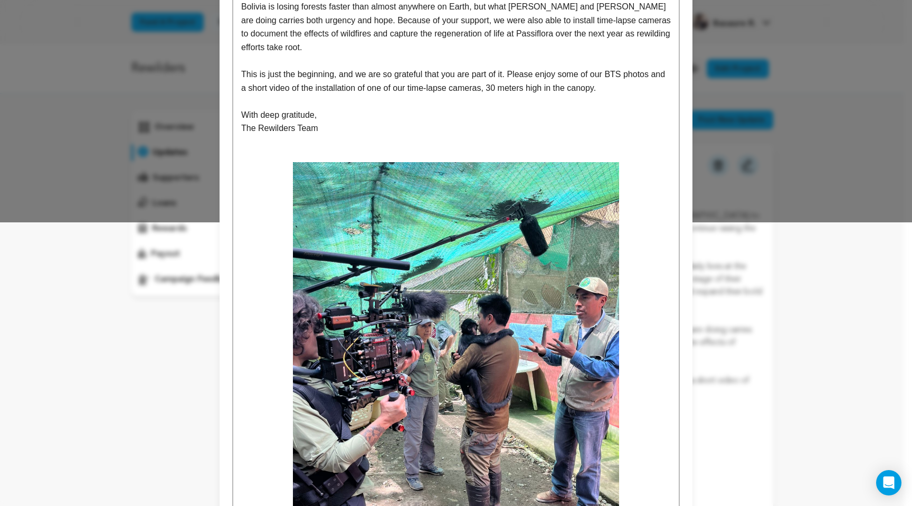
scroll to position [271, 0]
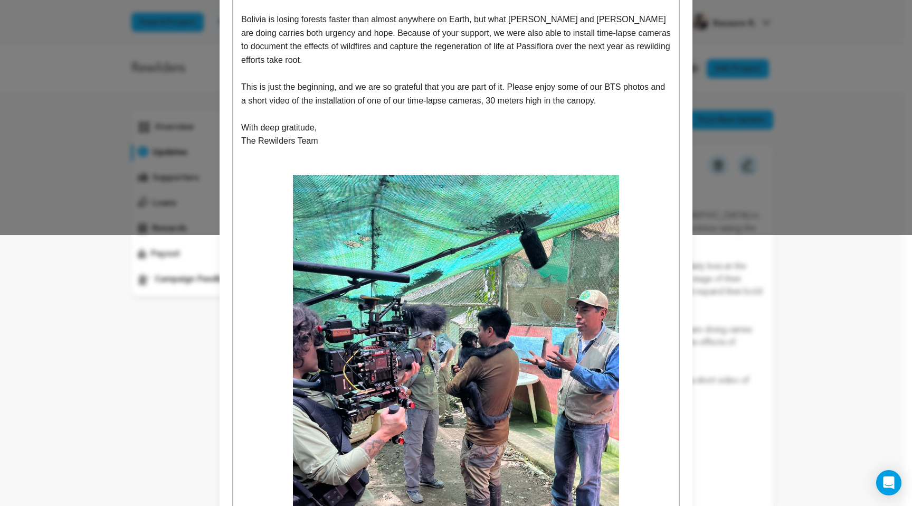
click at [633, 99] on p "This is just the beginning, and we are so grateful that you are part of it. Ple…" at bounding box center [456, 93] width 430 height 27
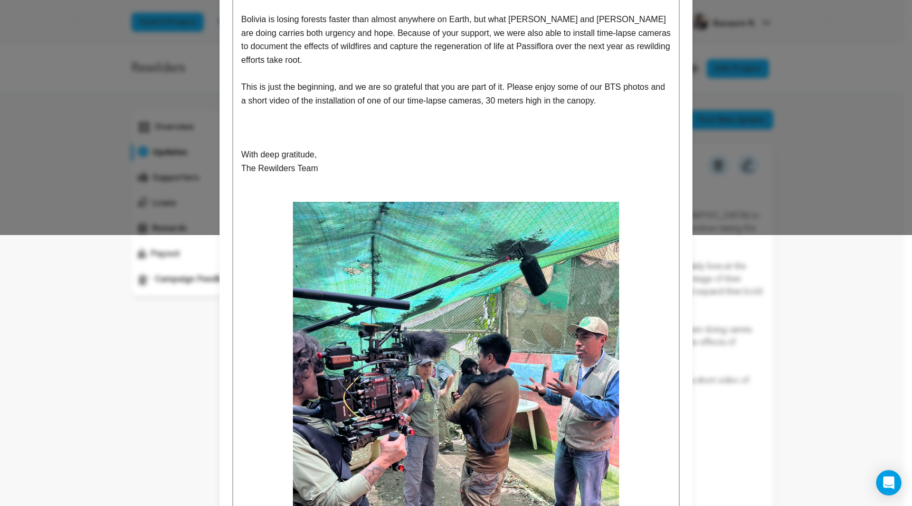
scroll to position [0, 0]
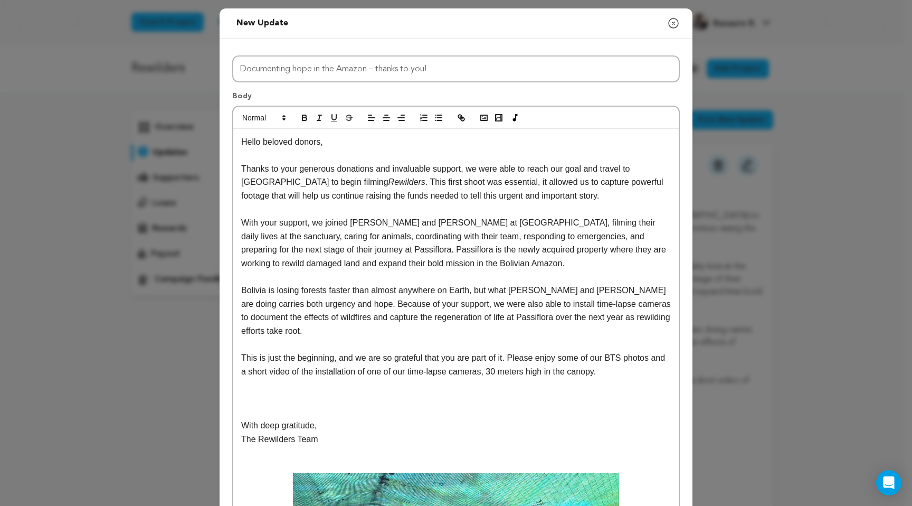
click at [503, 111] on div at bounding box center [456, 118] width 446 height 22
click at [497, 120] on icon "button" at bounding box center [499, 118] width 10 height 10
paste input "https://vimeo.com/1111824112?share=copy#t=0"
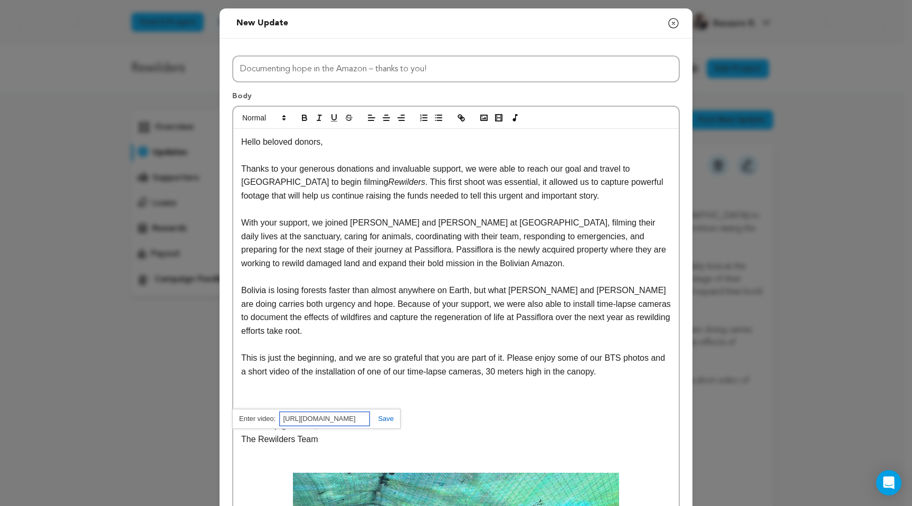
type input "https://vimeo.com/1111824112?share=copy#t=0"
click at [380, 422] on link at bounding box center [382, 418] width 24 height 8
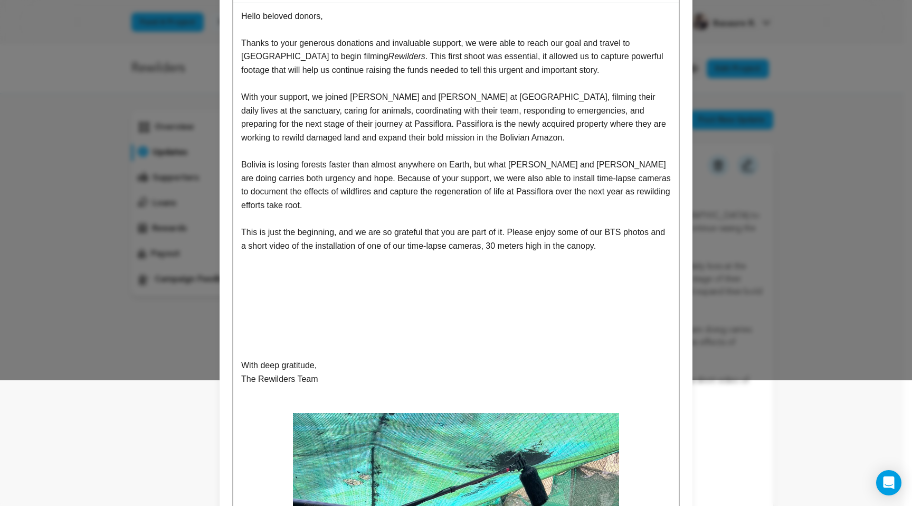
scroll to position [144, 0]
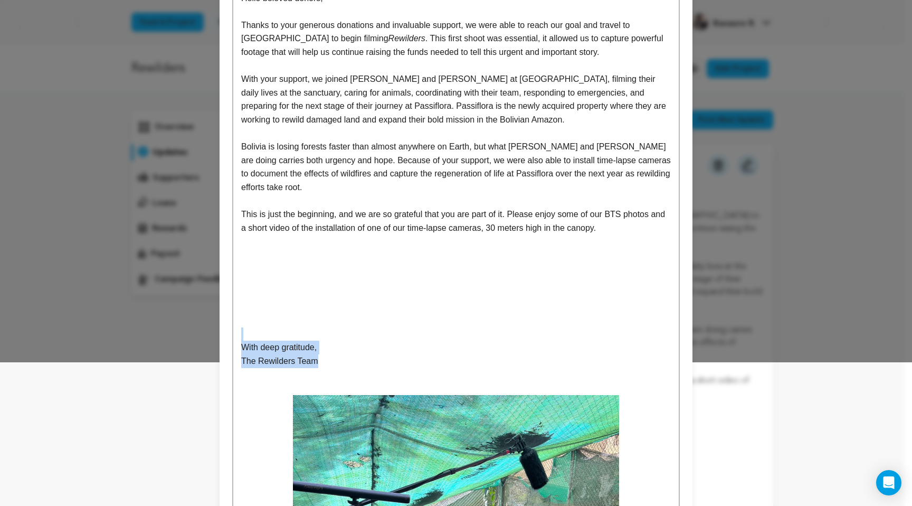
drag, startPoint x: 352, startPoint y: 361, endPoint x: 204, endPoint y: 337, distance: 149.8
copy div "With deep gratitude, The Rewilders Team"
drag, startPoint x: 327, startPoint y: 361, endPoint x: 181, endPoint y: 353, distance: 146.5
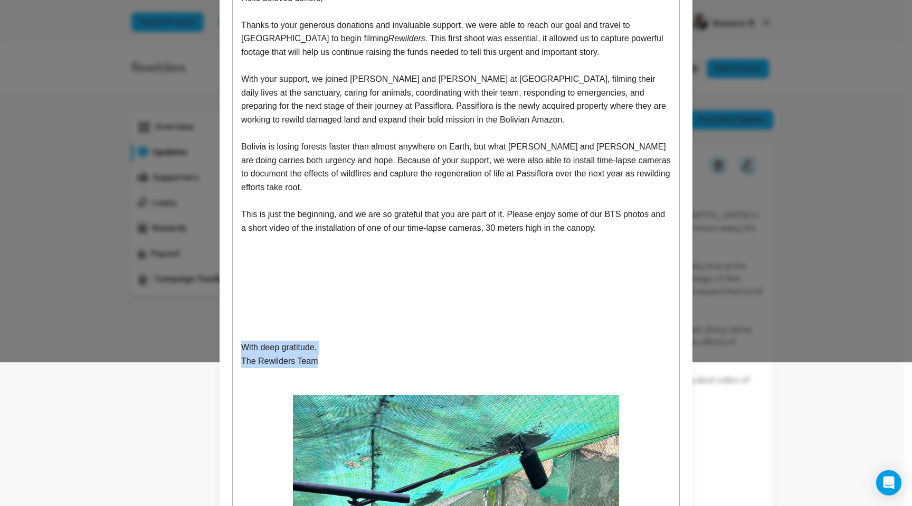
copy div "With deep gratitude, The Rewilders Team"
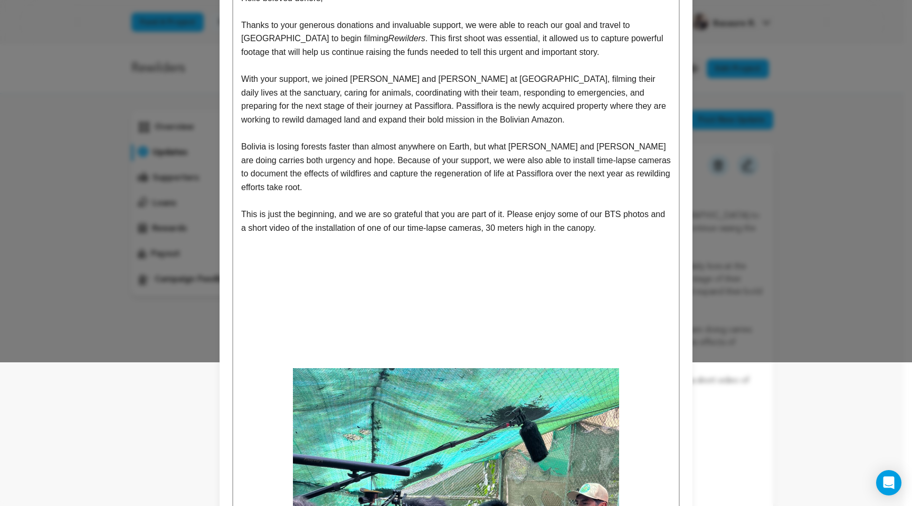
click at [636, 230] on p "This is just the beginning, and we are so grateful that you are part of it. Ple…" at bounding box center [456, 220] width 430 height 27
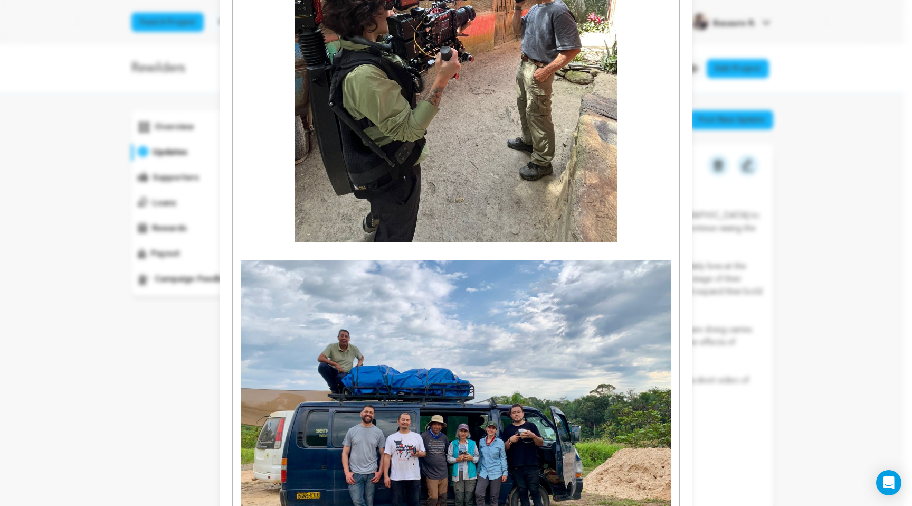
scroll to position [2131, 0]
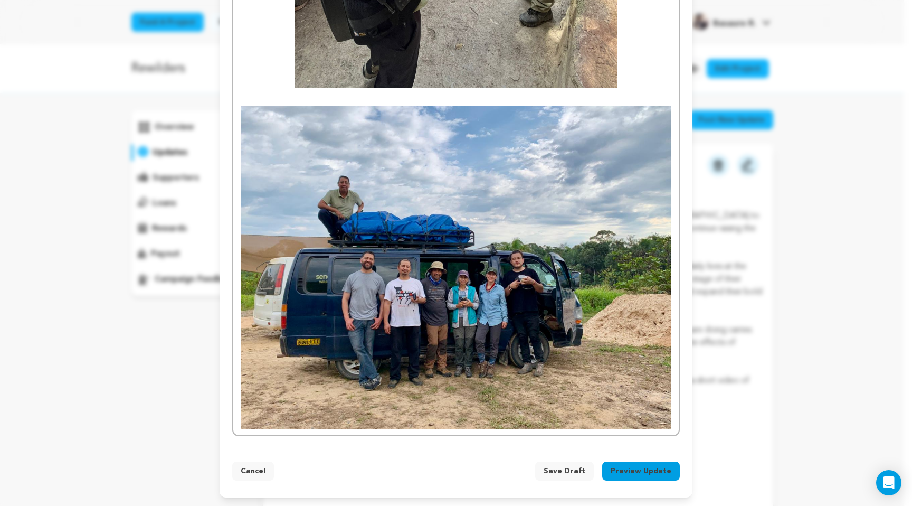
click at [635, 468] on button "Preview Update" at bounding box center [641, 470] width 78 height 19
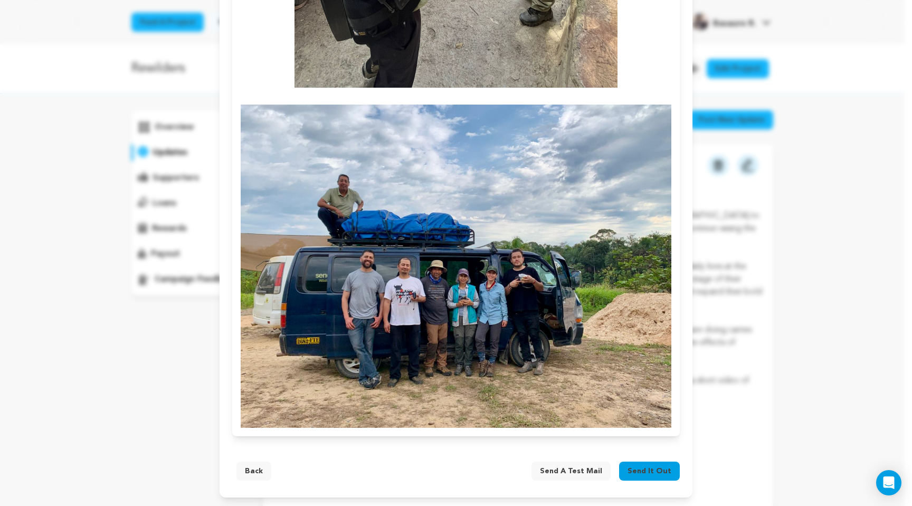
click at [576, 470] on span "Send a test mail" at bounding box center [571, 471] width 62 height 11
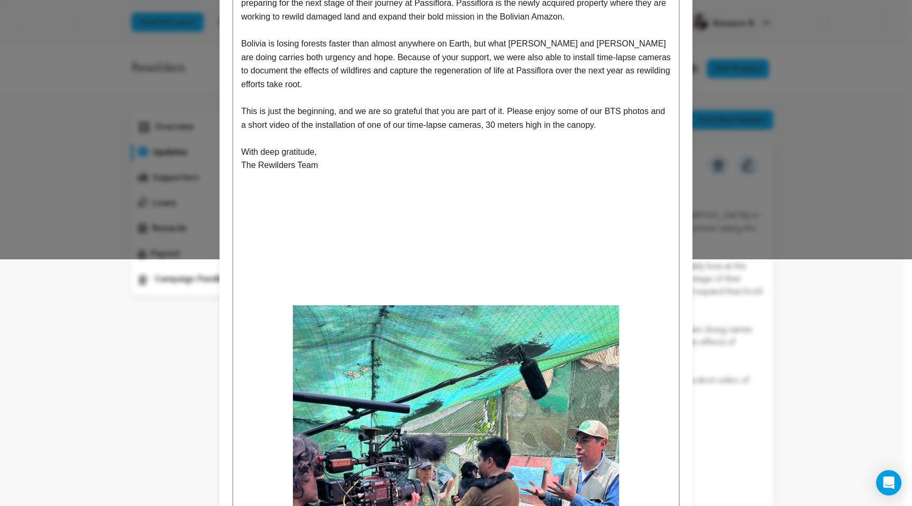
scroll to position [251, 0]
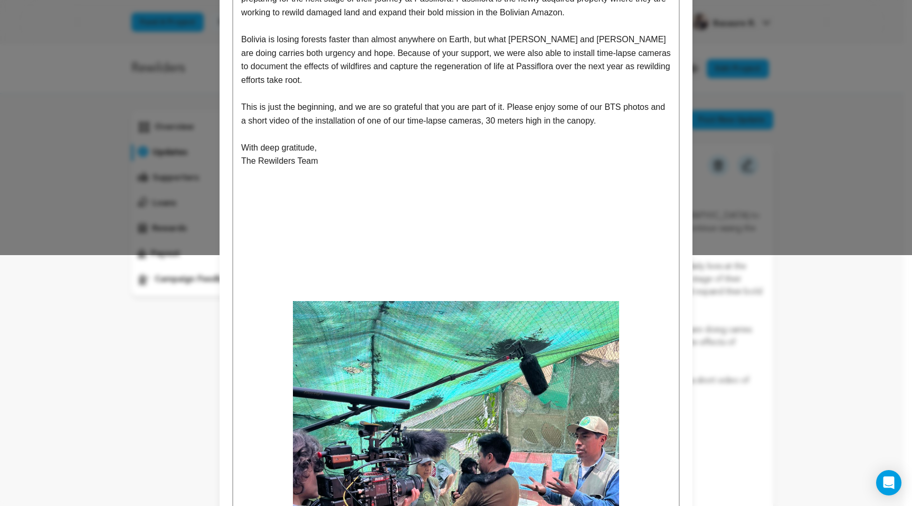
click at [361, 278] on p at bounding box center [456, 281] width 430 height 14
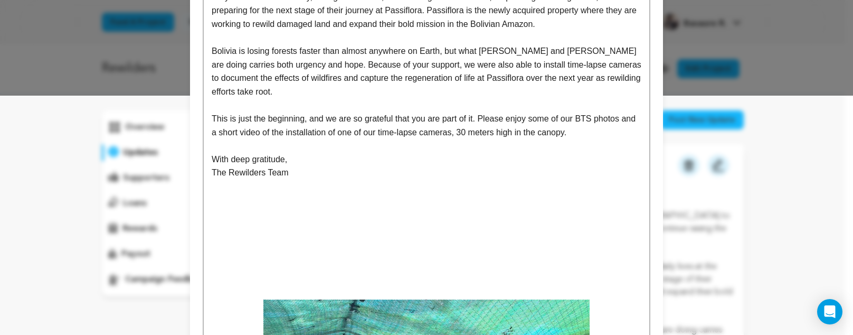
scroll to position [242, 0]
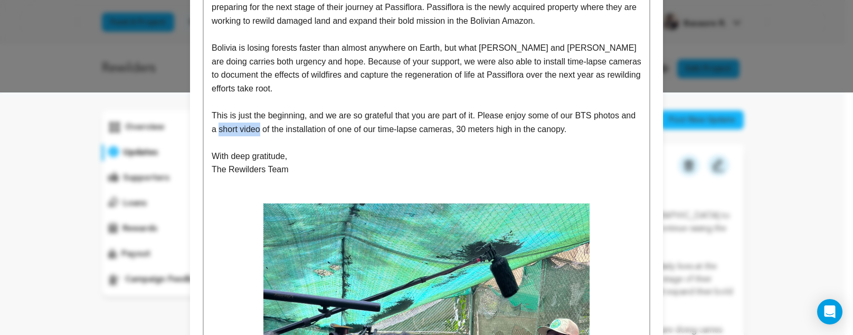
drag, startPoint x: 231, startPoint y: 131, endPoint x: 272, endPoint y: 131, distance: 41.7
click at [272, 131] on p "This is just the beginning, and we are so grateful that you are part of it. Ple…" at bounding box center [427, 122] width 430 height 27
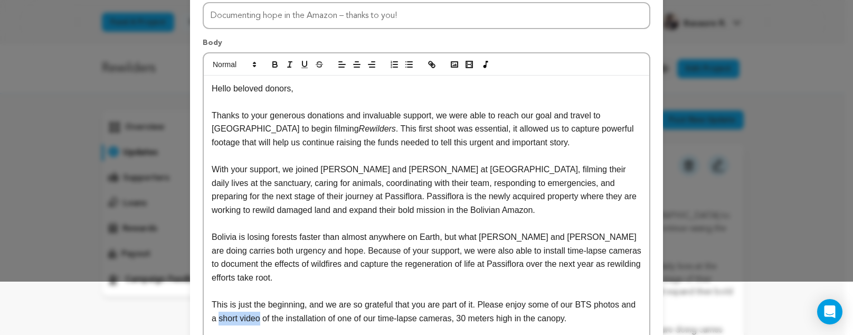
scroll to position [54, 0]
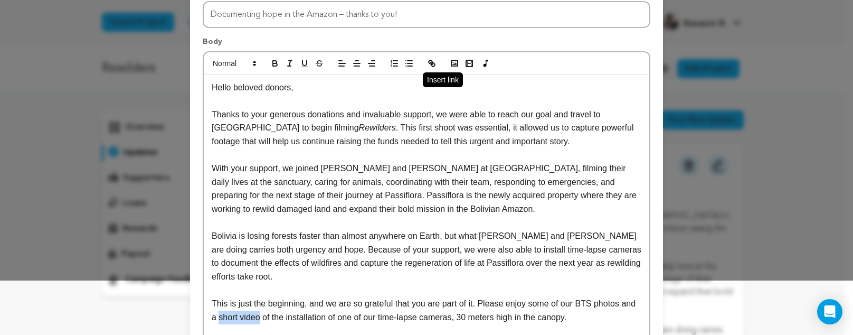
click at [430, 62] on icon "button" at bounding box center [432, 64] width 10 height 10
click at [420, 59] on div at bounding box center [427, 63] width 446 height 22
drag, startPoint x: 231, startPoint y: 318, endPoint x: 273, endPoint y: 319, distance: 42.2
click at [273, 319] on p "This is just the beginning, and we are so grateful that you are part of it. Ple…" at bounding box center [427, 310] width 430 height 27
click at [431, 64] on line "button" at bounding box center [432, 63] width 2 height 2
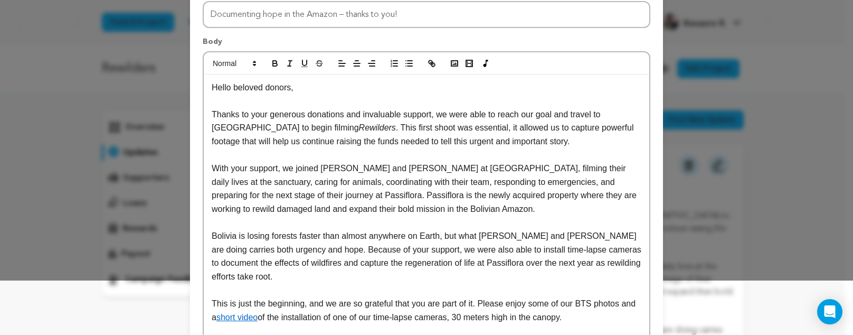
click at [411, 281] on p "Bolivia is losing forests faster than almost anywhere on Earth, but what [PERSO…" at bounding box center [427, 256] width 430 height 54
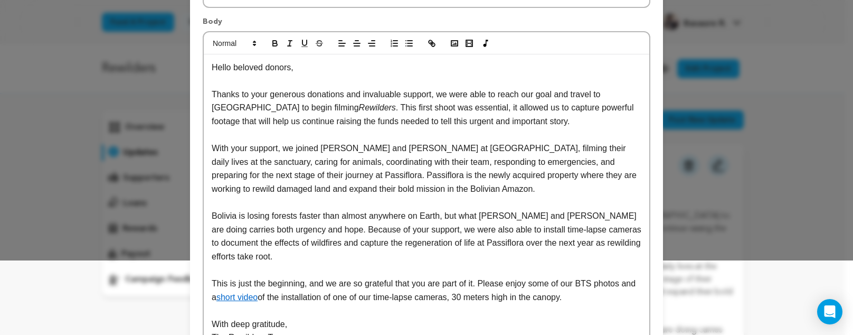
scroll to position [73, 0]
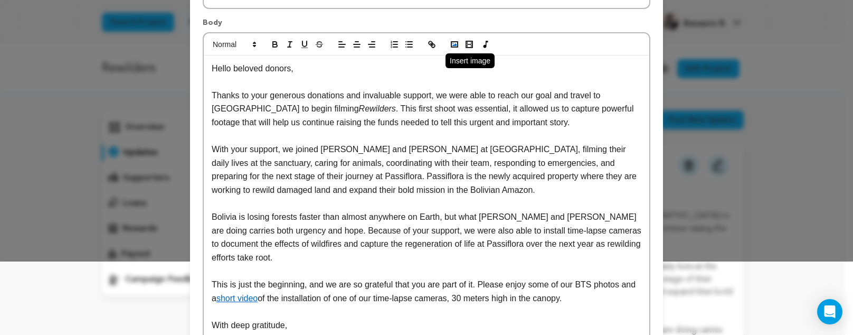
click at [451, 47] on rect "button" at bounding box center [454, 44] width 6 height 5
click at [606, 301] on p "This is just the beginning, and we are so grateful that you are part of it. Ple…" at bounding box center [427, 291] width 430 height 27
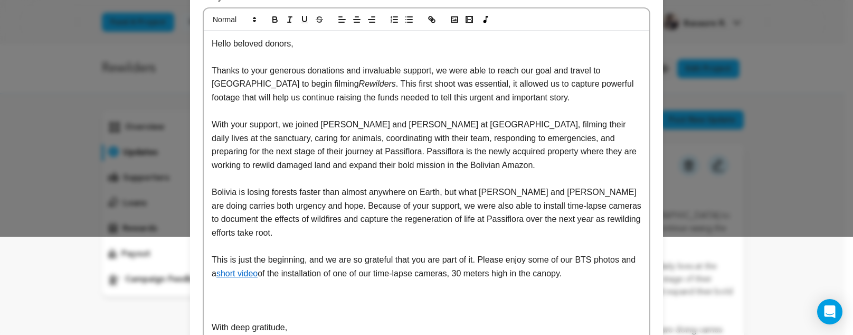
scroll to position [98, 0]
click at [452, 22] on rect "button" at bounding box center [454, 19] width 6 height 5
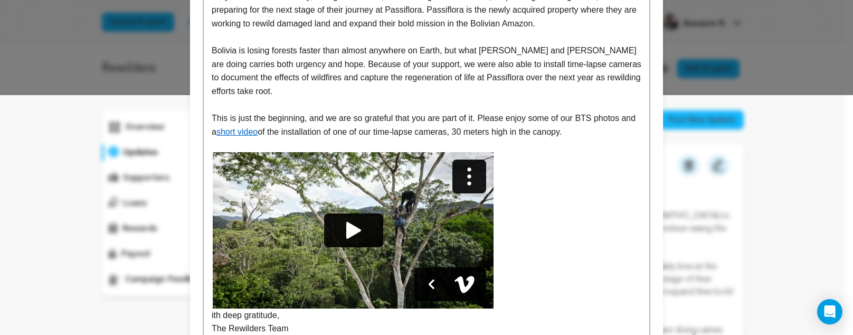
scroll to position [243, 0]
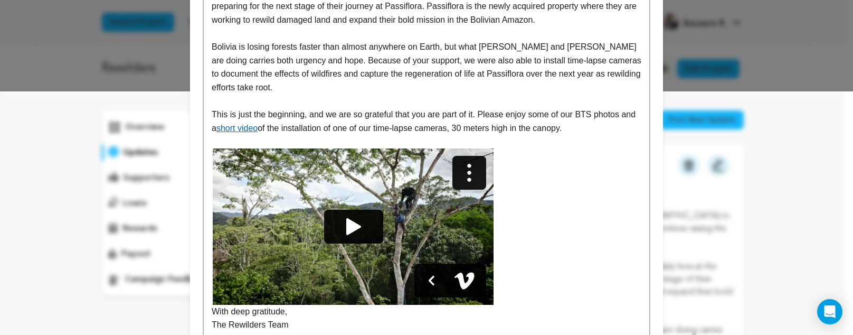
click at [466, 226] on img at bounding box center [353, 226] width 282 height 156
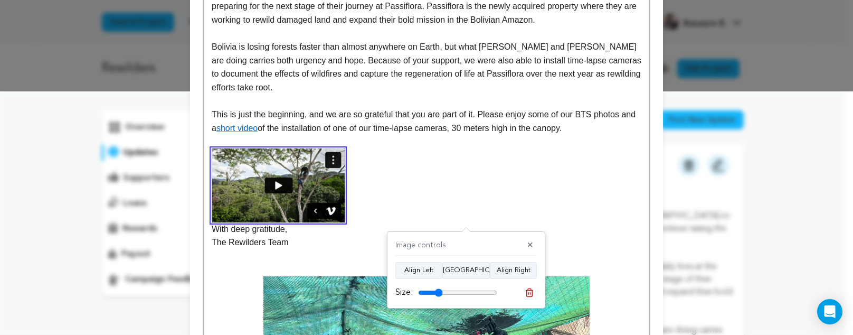
drag, startPoint x: 494, startPoint y: 290, endPoint x: 412, endPoint y: 248, distance: 91.8
type input "31"
click at [438, 297] on input "range" at bounding box center [457, 292] width 79 height 8
click at [375, 214] on p "With deep gratitude," at bounding box center [427, 191] width 430 height 87
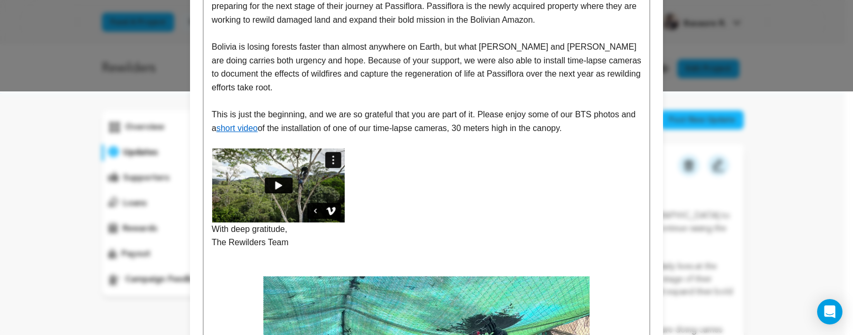
click at [367, 216] on p at bounding box center [427, 185] width 430 height 74
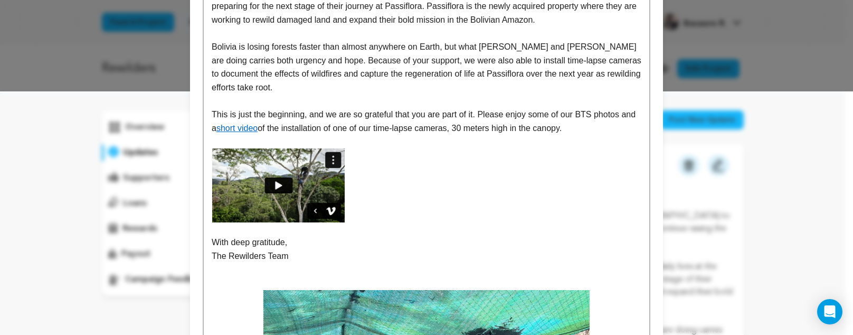
click at [320, 186] on img at bounding box center [278, 185] width 133 height 74
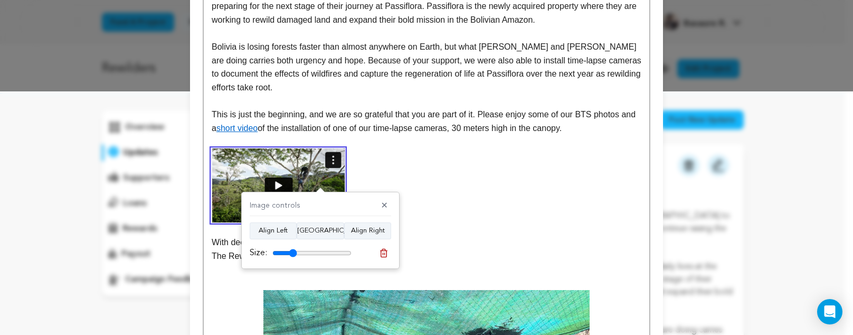
click at [360, 178] on p at bounding box center [427, 185] width 430 height 74
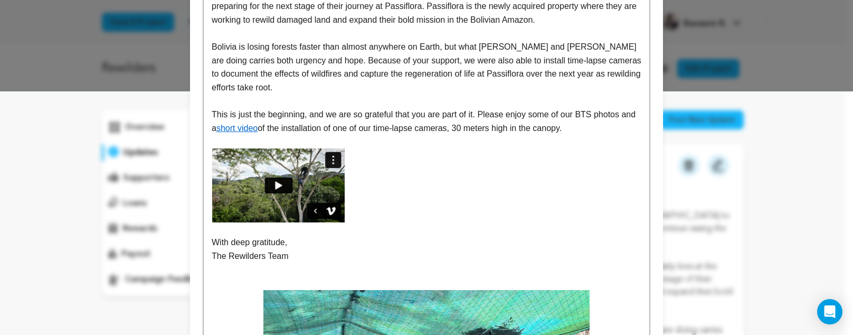
drag, startPoint x: 360, startPoint y: 183, endPoint x: 231, endPoint y: 178, distance: 128.4
click at [234, 179] on p at bounding box center [427, 185] width 430 height 74
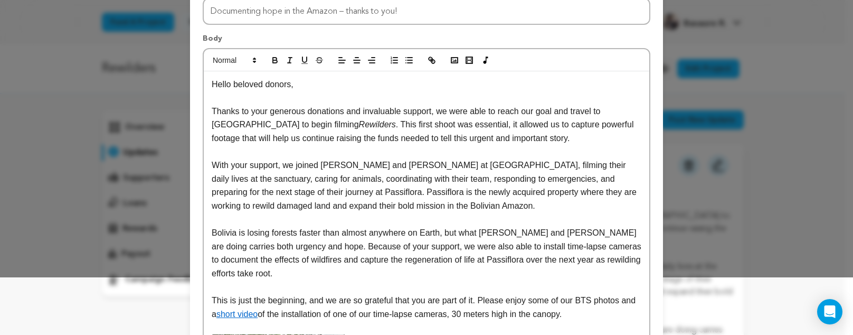
scroll to position [52, 0]
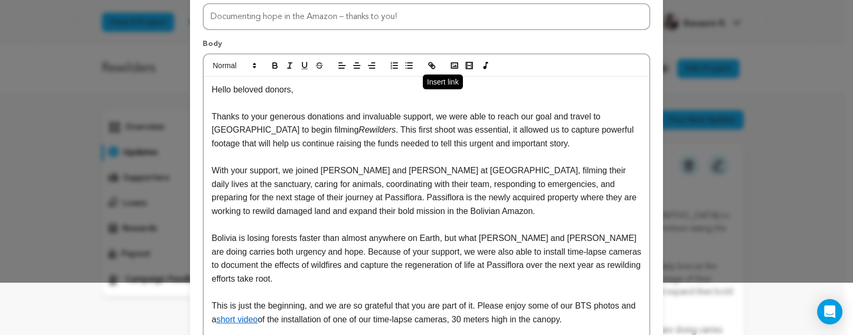
click at [427, 63] on icon "button" at bounding box center [432, 66] width 10 height 10
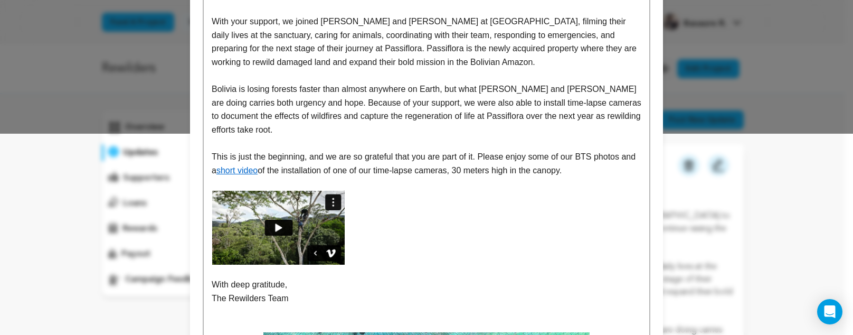
scroll to position [354, 0]
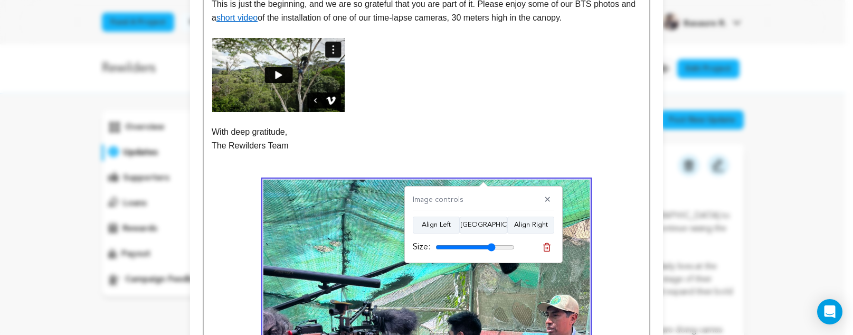
click at [428, 122] on p at bounding box center [427, 119] width 430 height 14
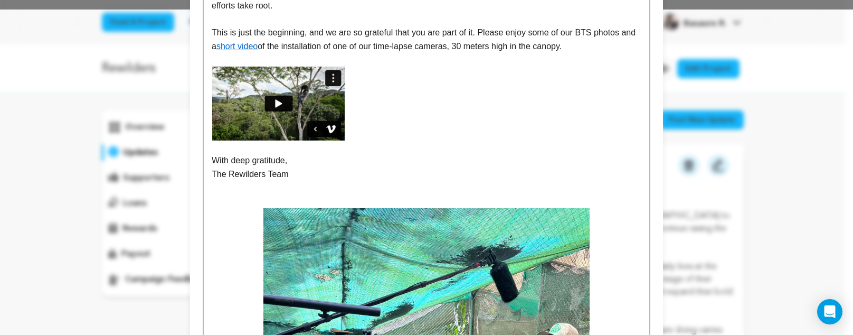
scroll to position [323, 0]
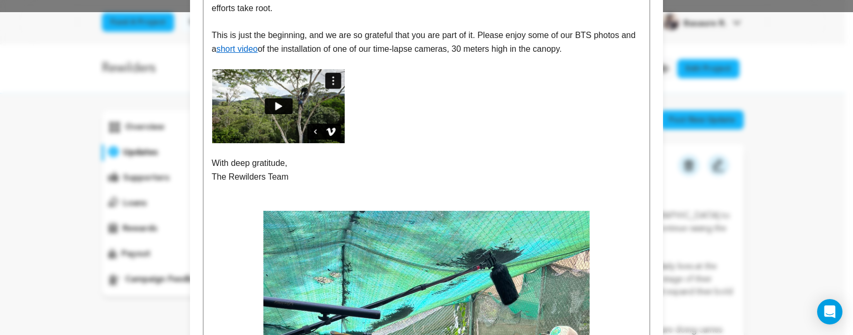
click at [271, 86] on img at bounding box center [278, 106] width 133 height 74
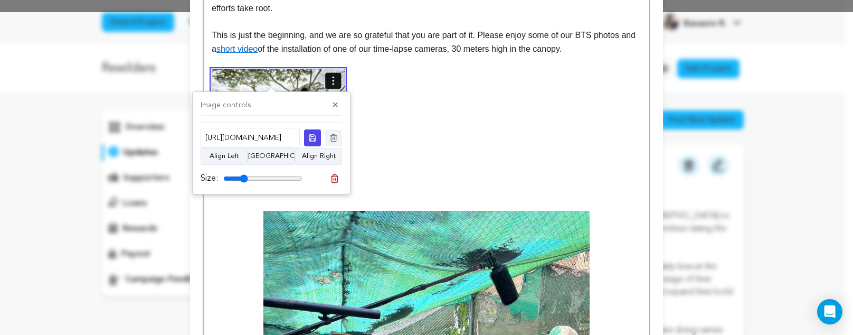
click at [334, 98] on div "Image controls ✕ https://vimeo.com/1111824112?share=copy#t=0 Align Left Align C…" at bounding box center [271, 142] width 158 height 103
click at [334, 104] on button "✕" at bounding box center [335, 105] width 13 height 11
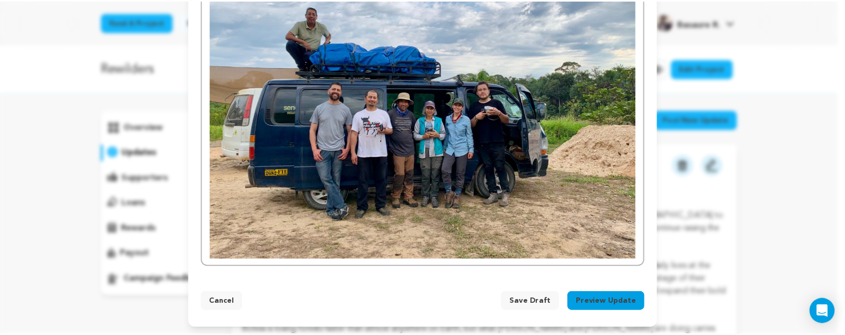
scroll to position [2283, 0]
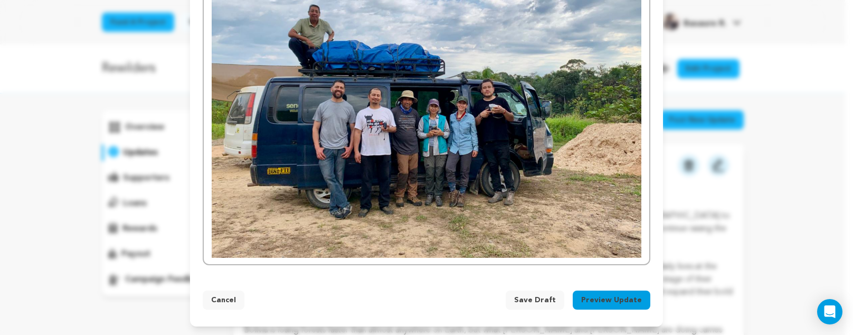
click at [536, 302] on span "Save Draft" at bounding box center [535, 300] width 42 height 11
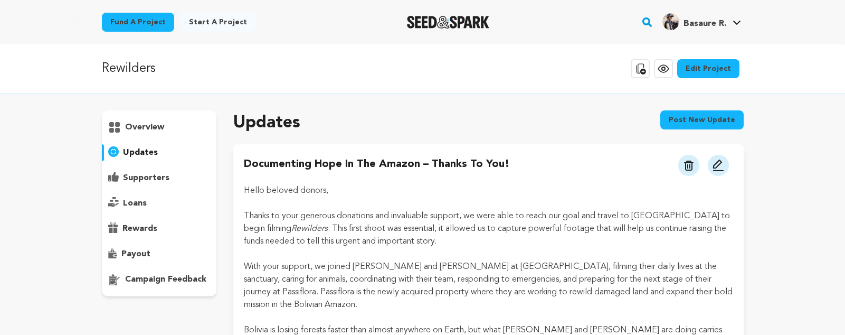
click at [712, 162] on img at bounding box center [718, 165] width 13 height 13
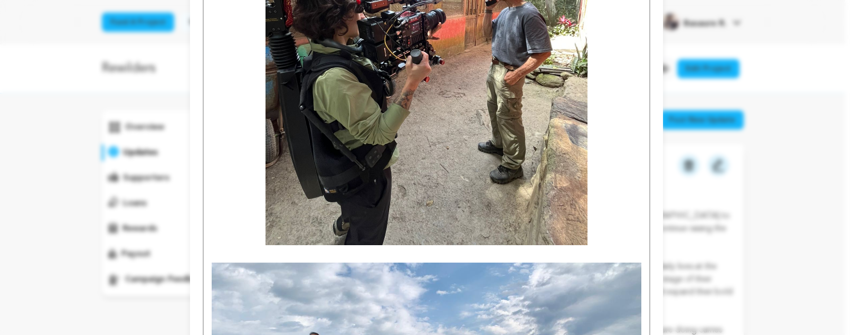
scroll to position [2283, 0]
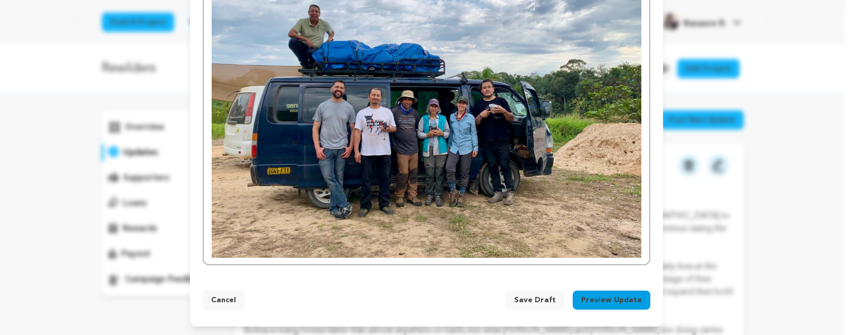
click at [626, 300] on button "Preview Update" at bounding box center [612, 299] width 78 height 19
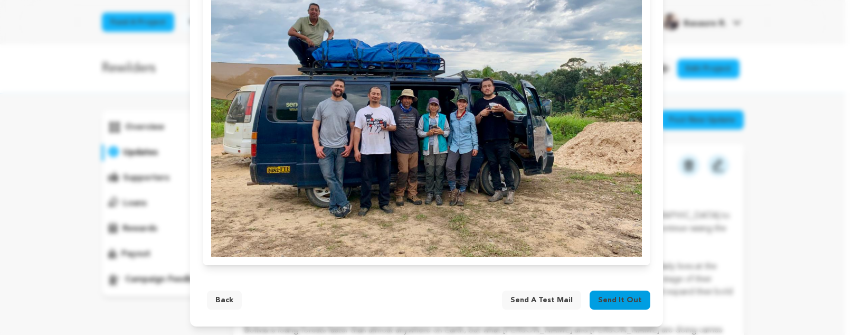
click at [546, 301] on span "Send a test mail" at bounding box center [541, 300] width 62 height 11
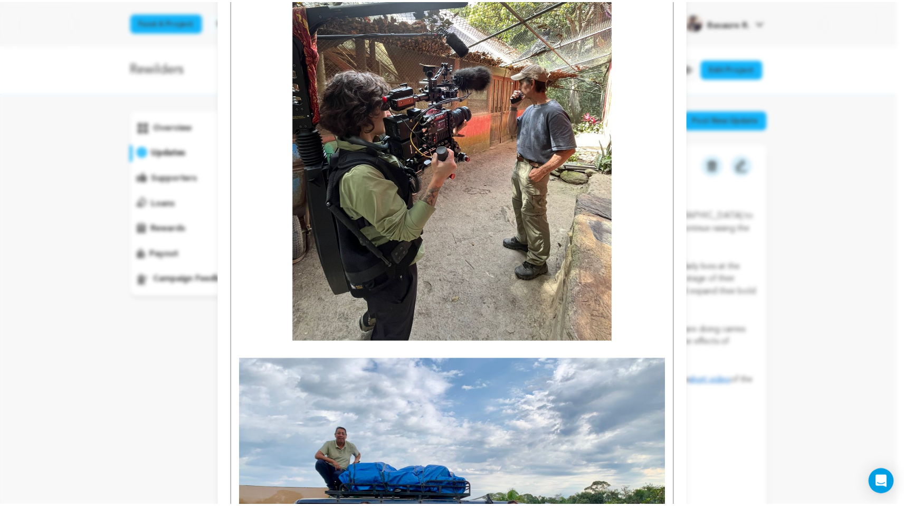
scroll to position [2112, 0]
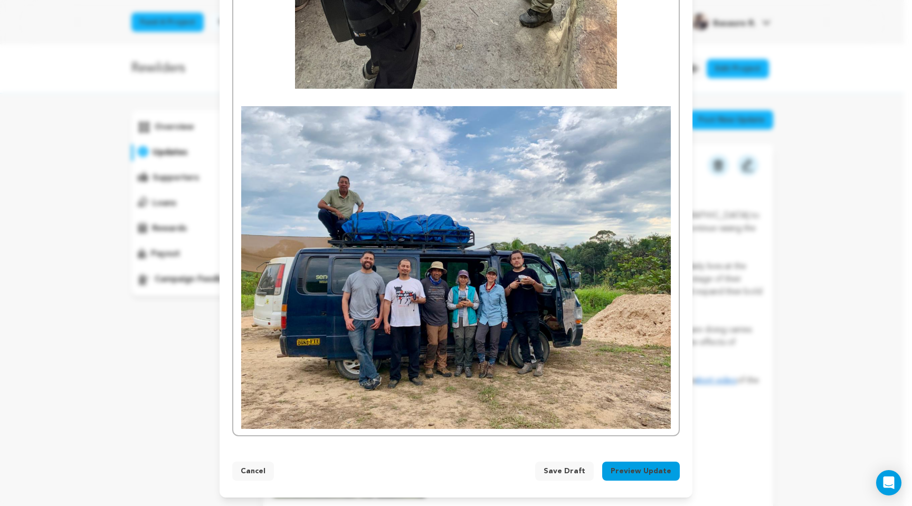
click at [564, 334] on span "Save Draft" at bounding box center [565, 471] width 42 height 11
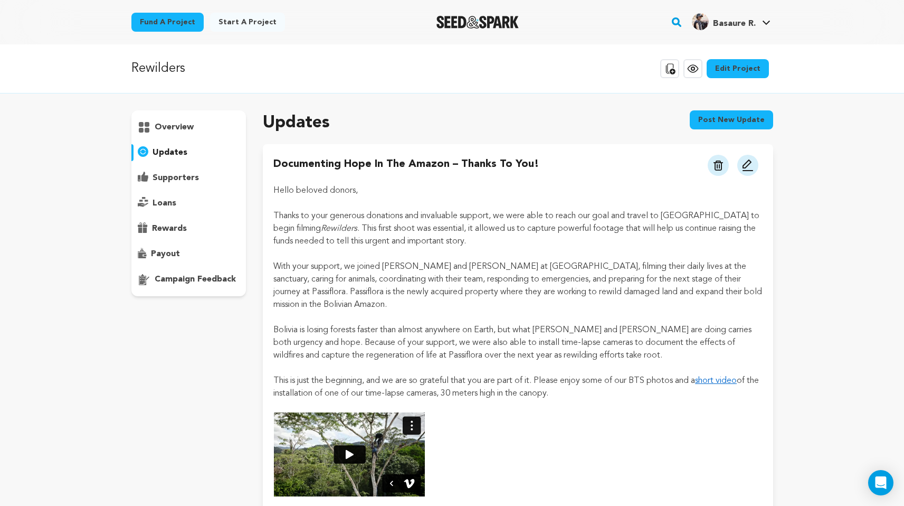
click at [177, 179] on p "supporters" at bounding box center [176, 178] width 46 height 13
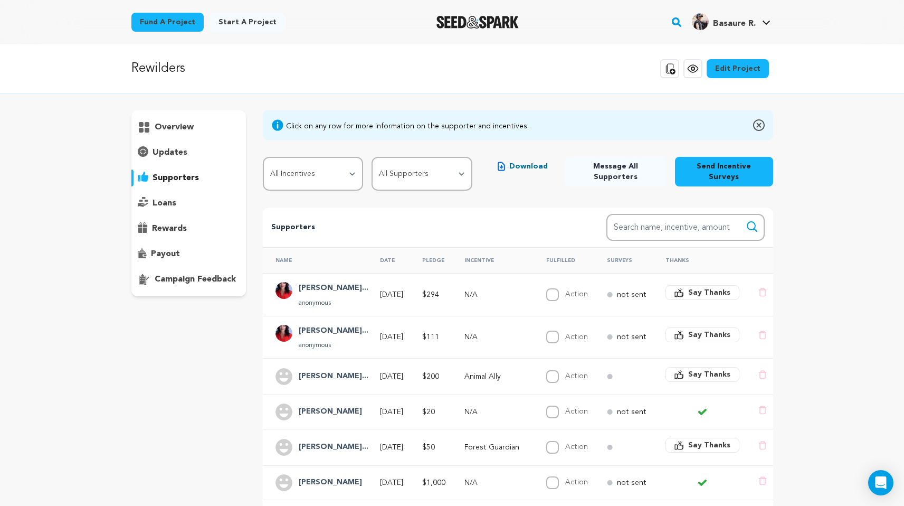
click at [724, 329] on span "Say Thanks" at bounding box center [709, 334] width 42 height 11
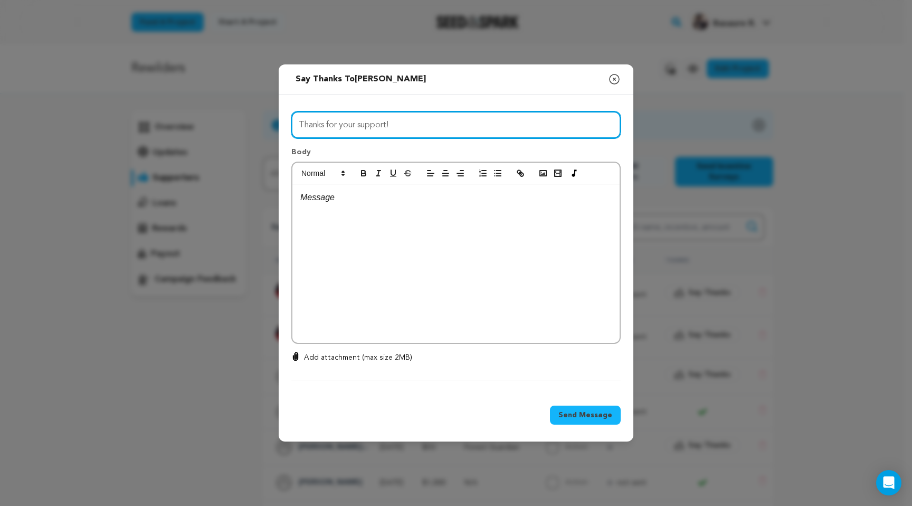
drag, startPoint x: 400, startPoint y: 124, endPoint x: 241, endPoint y: 133, distance: 159.1
click at [242, 133] on div "Send message to Natalie Conneely Say thanks to Natalie Conneely Compose New Mes…" at bounding box center [456, 253] width 912 height 506
drag, startPoint x: 390, startPoint y: 122, endPoint x: 253, endPoint y: 134, distance: 137.2
click at [253, 134] on div "Send message to Natalie Conneely Say thanks to Natalie Conneely Compose New Mes…" at bounding box center [456, 253] width 912 height 506
drag, startPoint x: 448, startPoint y: 116, endPoint x: 423, endPoint y: 122, distance: 25.6
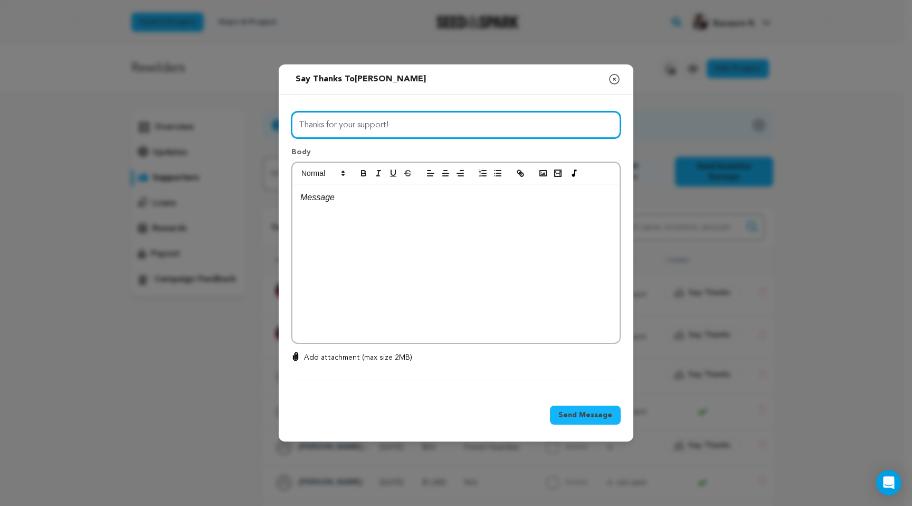
click at [423, 122] on input "Thanks for your support!" at bounding box center [455, 124] width 329 height 27
type input "We couldn't have done it without you."
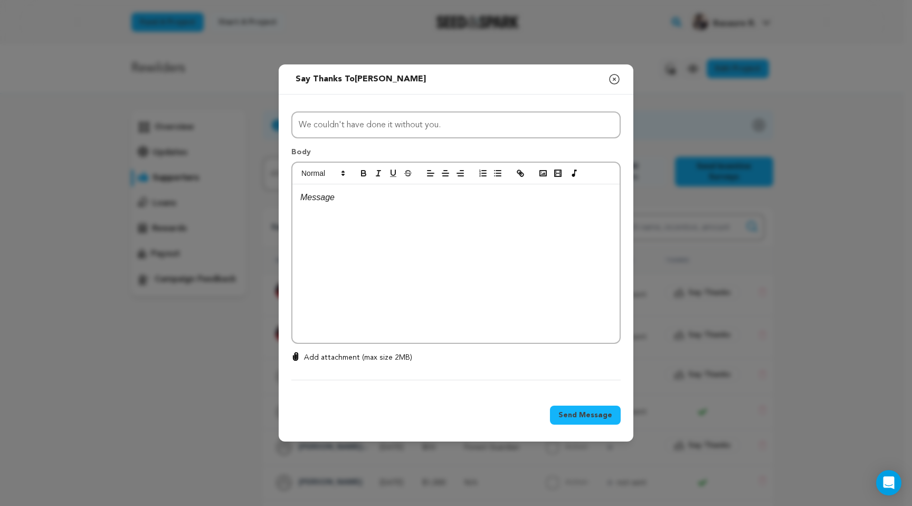
click at [400, 204] on div at bounding box center [455, 263] width 327 height 158
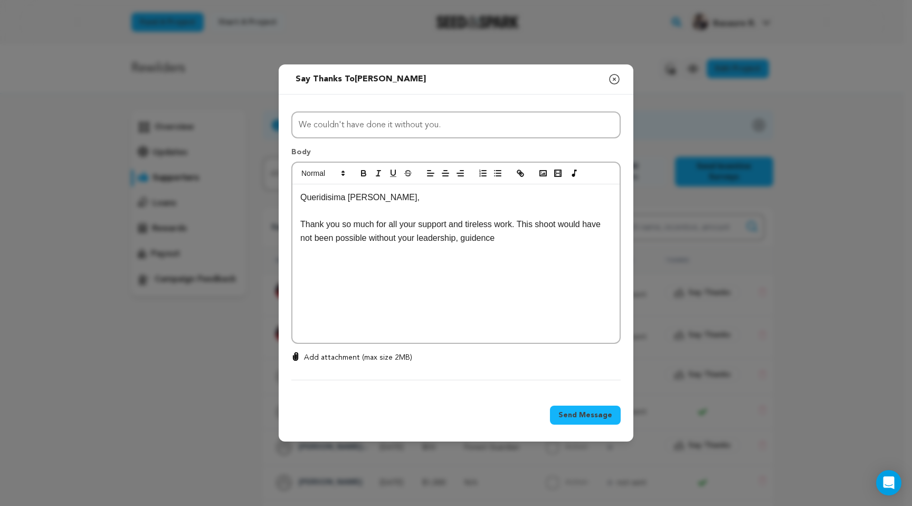
click at [485, 238] on p "Thank you so much for all your support and tireless work. This shoot would have…" at bounding box center [455, 231] width 311 height 27
click at [522, 238] on p "Thank you so much for all your support and tireless work. This shoot would have…" at bounding box center [455, 231] width 311 height 27
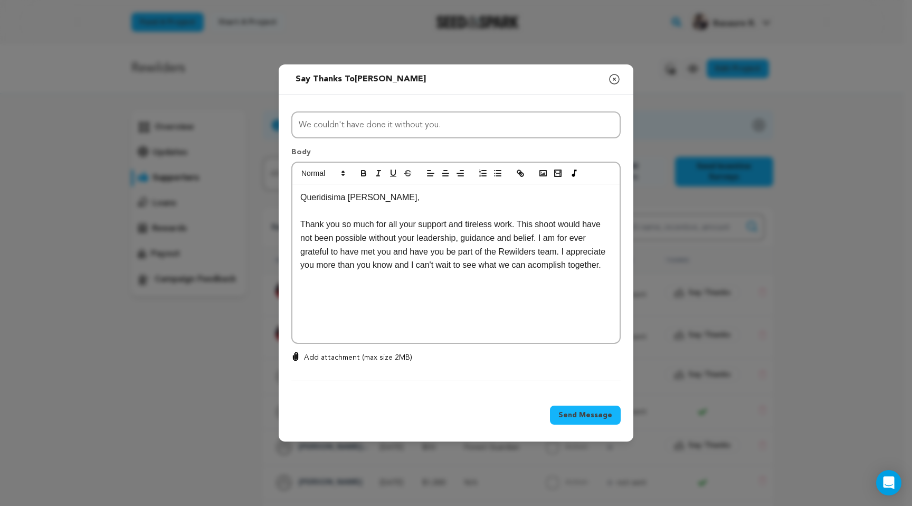
click at [551, 268] on p "Thank you so much for all your support and tireless work. This shoot would have…" at bounding box center [455, 245] width 311 height 54
click at [616, 266] on div "Queridisima Natalie, Thank you so much for all your support and tireless work. …" at bounding box center [455, 263] width 327 height 158
click at [366, 296] on p "Con deep gratitute," at bounding box center [455, 292] width 311 height 14
click at [346, 307] on p "Rebe" at bounding box center [455, 306] width 311 height 14
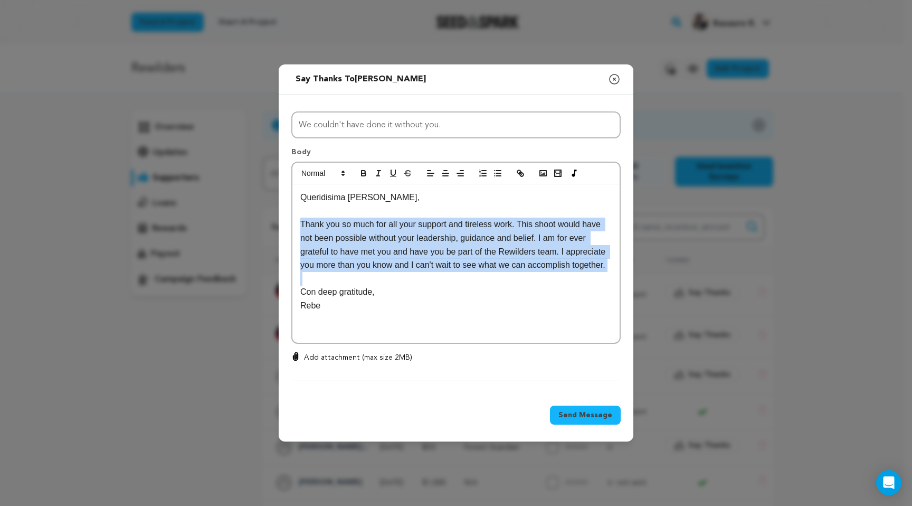
drag, startPoint x: 300, startPoint y: 223, endPoint x: 617, endPoint y: 275, distance: 320.9
click at [617, 275] on div "Queridisima Natalie, Thank you so much for all your support and tireless work. …" at bounding box center [455, 263] width 327 height 158
copy p "Thank you so much for all your support and tireless work. This shoot would have…"
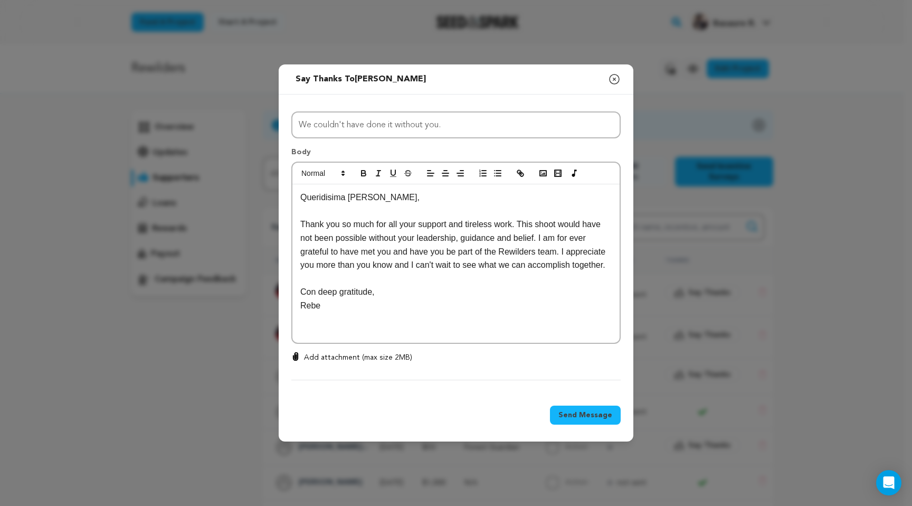
click at [444, 282] on p at bounding box center [455, 279] width 311 height 14
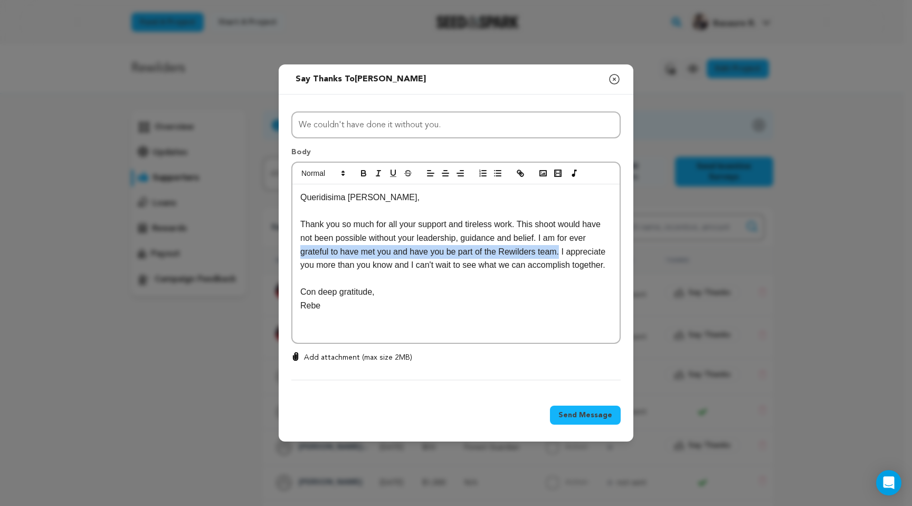
drag, startPoint x: 300, startPoint y: 252, endPoint x: 563, endPoint y: 249, distance: 262.9
click at [563, 249] on div "Queridisima Natalie, Thank you so much for all your support and tireless work. …" at bounding box center [455, 263] width 327 height 158
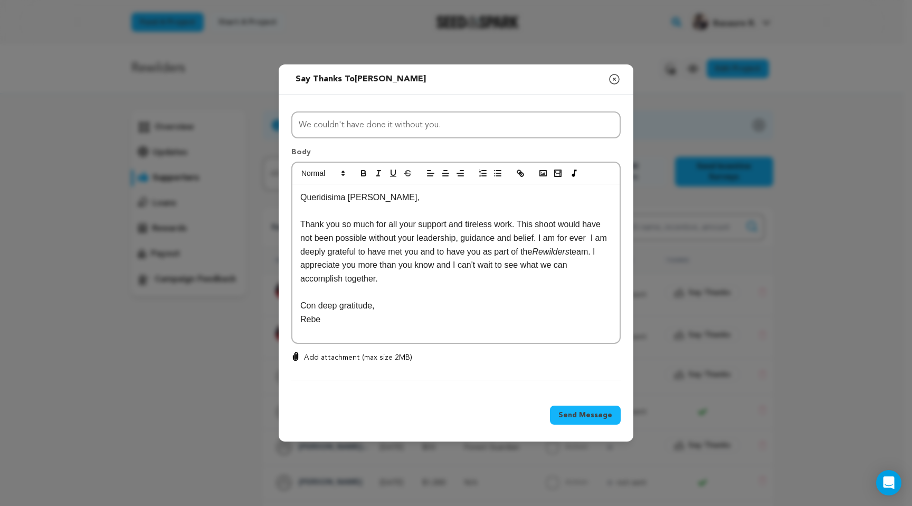
click at [327, 252] on p "Thank you so much for all your support and tireless work. This shoot would have…" at bounding box center [455, 252] width 311 height 68
click at [328, 198] on p "Queridisima Natalie," at bounding box center [455, 198] width 311 height 14
click at [328, 197] on p "Queridisima Natalie," at bounding box center [455, 198] width 311 height 14
click at [431, 299] on p "Con deep gratitude," at bounding box center [455, 292] width 311 height 14
click at [569, 412] on span "Send Message" at bounding box center [586, 415] width 54 height 11
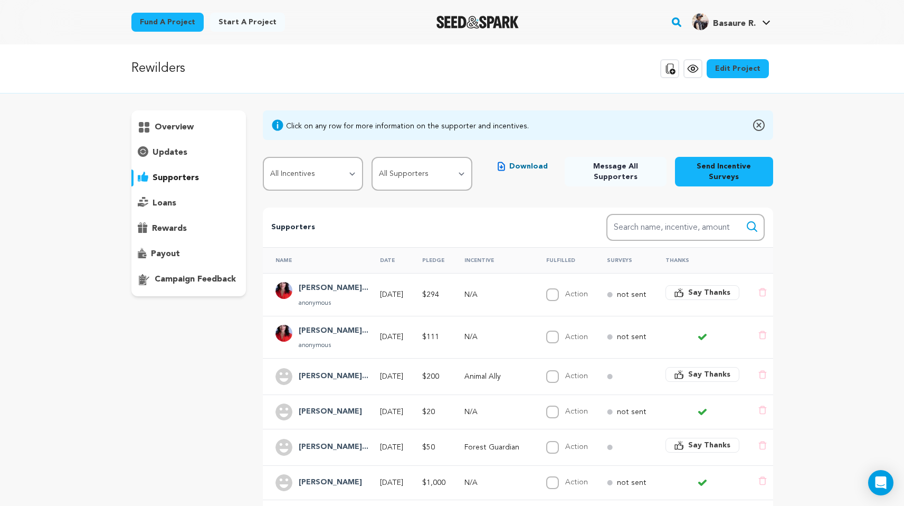
click at [703, 369] on span "Say Thanks" at bounding box center [709, 374] width 42 height 11
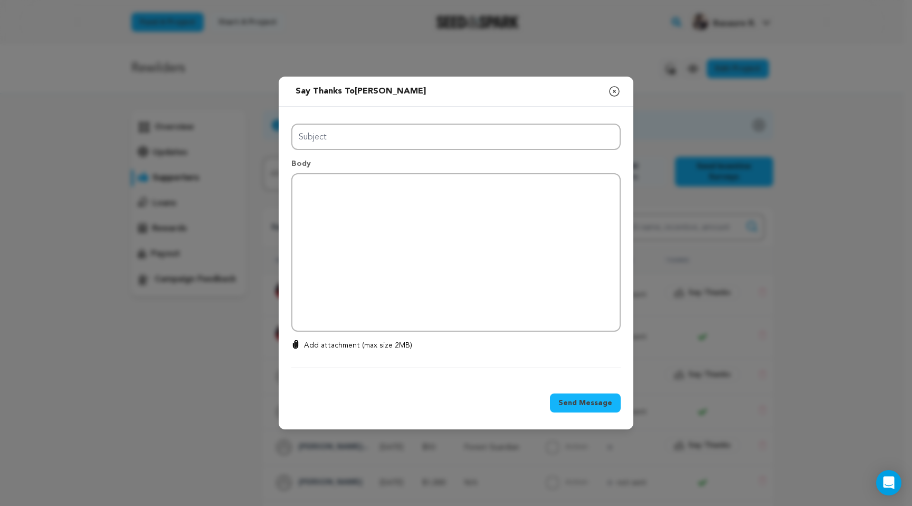
type input "Thanks for your support!"
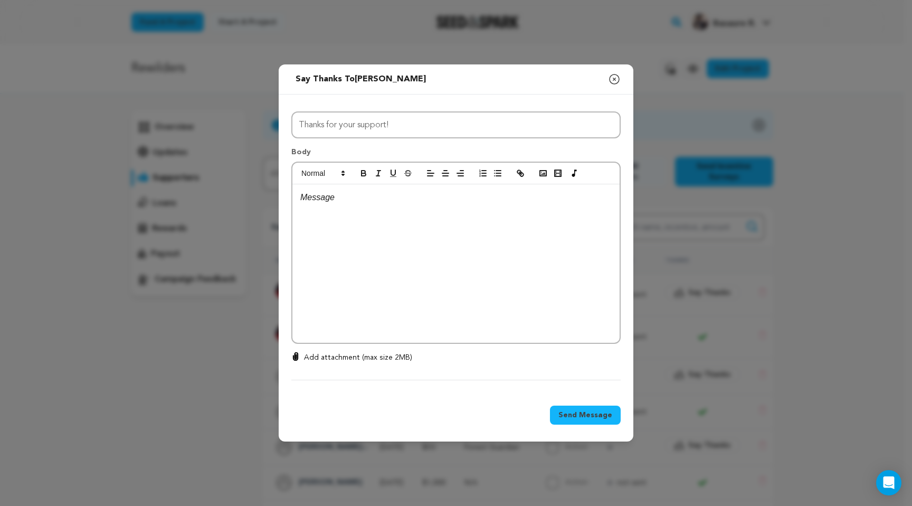
click at [324, 212] on div at bounding box center [455, 263] width 327 height 158
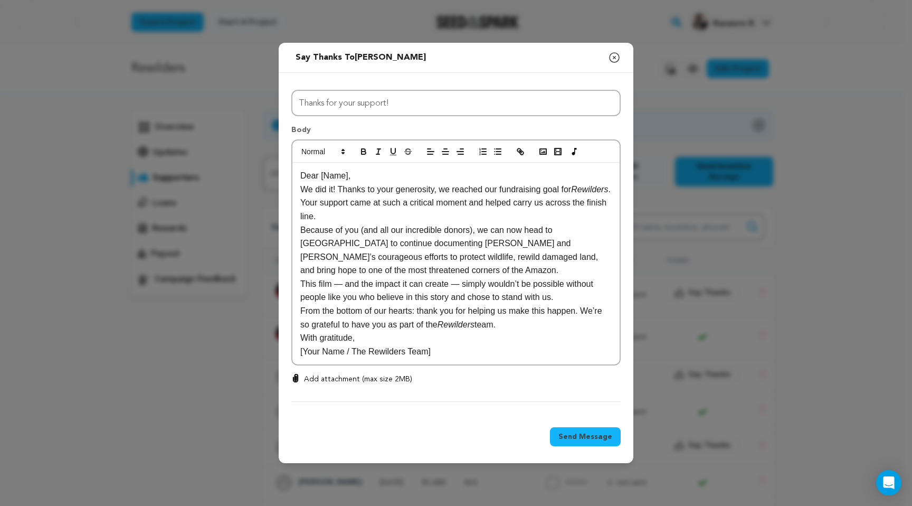
click at [358, 177] on p "Dear [Name]," at bounding box center [455, 176] width 311 height 14
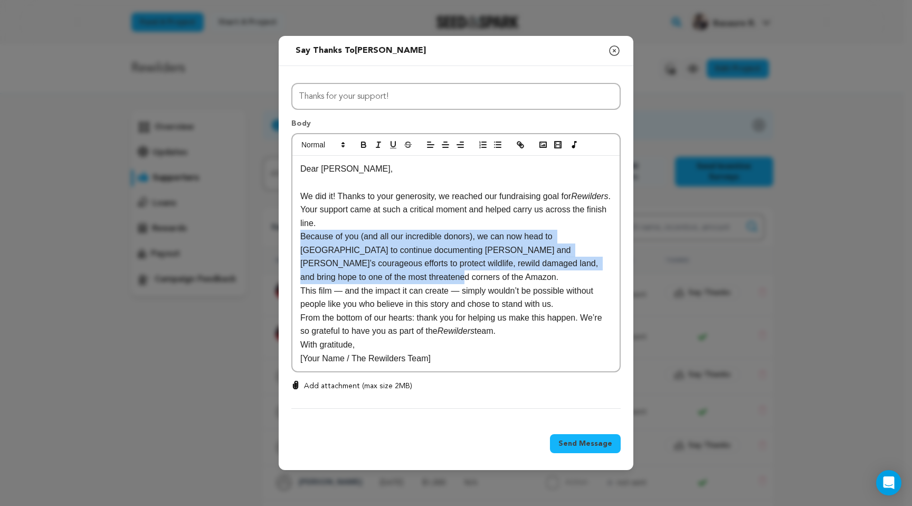
drag, startPoint x: 364, startPoint y: 275, endPoint x: 291, endPoint y: 241, distance: 79.8
click at [291, 241] on div "Dear Jessica, We did it! Thanks to your generosity, we reached our fundraising …" at bounding box center [455, 253] width 329 height 240
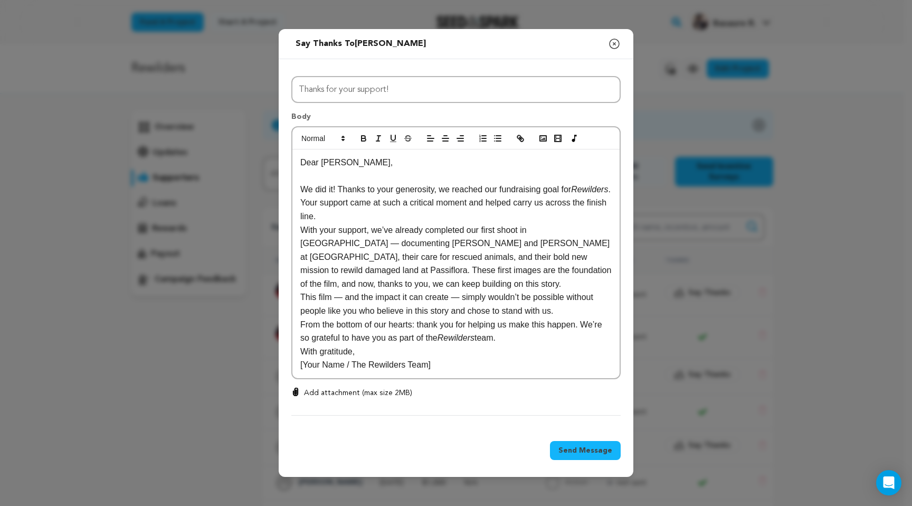
click at [346, 299] on p "This film — and the impact it can create — simply wouldn’t be possible without …" at bounding box center [455, 303] width 311 height 27
click at [455, 296] on p "This film, and the impact it can create — simply wouldn’t be possible without p…" at bounding box center [455, 303] width 311 height 27
click at [441, 216] on p "We did it! Thanks to your generosity, we reached our fundraising goal for Rewil…" at bounding box center [455, 203] width 311 height 41
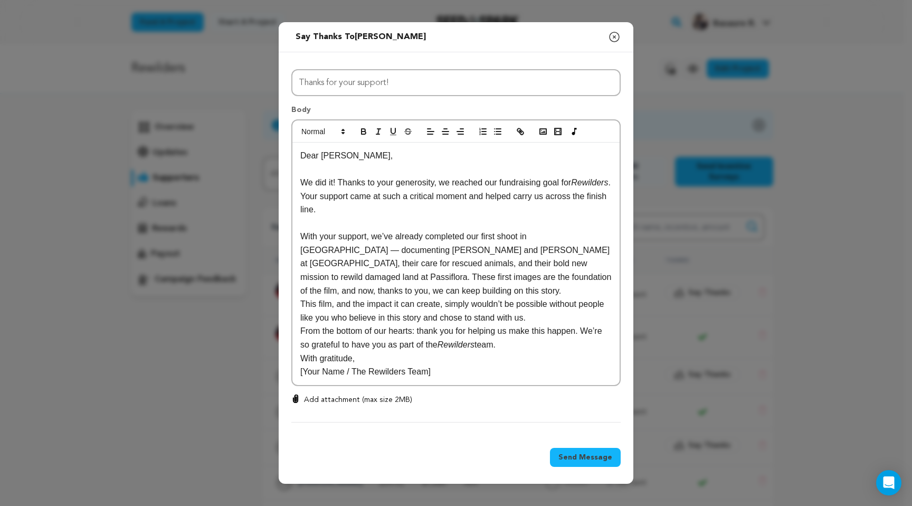
click at [400, 290] on p "With your support, we’ve already completed our first shoot in Bolivia — documen…" at bounding box center [455, 264] width 311 height 68
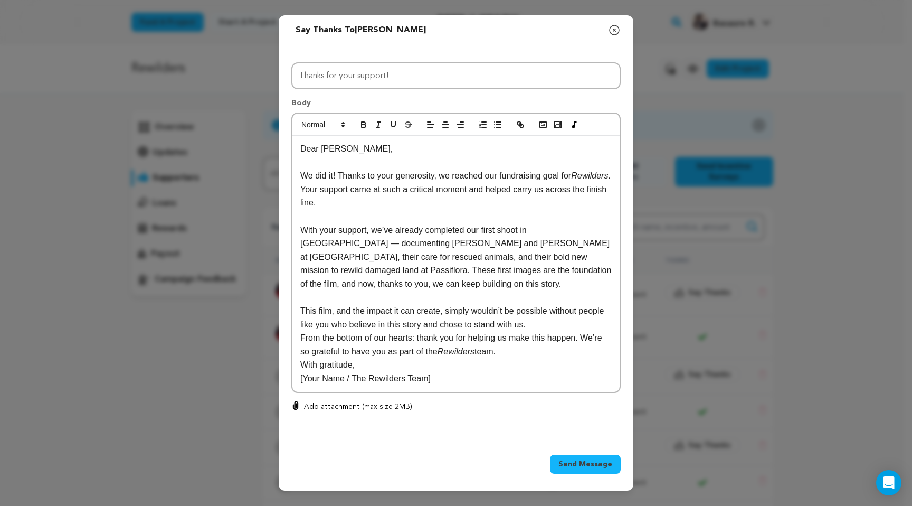
click at [523, 351] on p "From the bottom of our hearts: thank you for helping us make this happen. We’re…" at bounding box center [455, 344] width 311 height 27
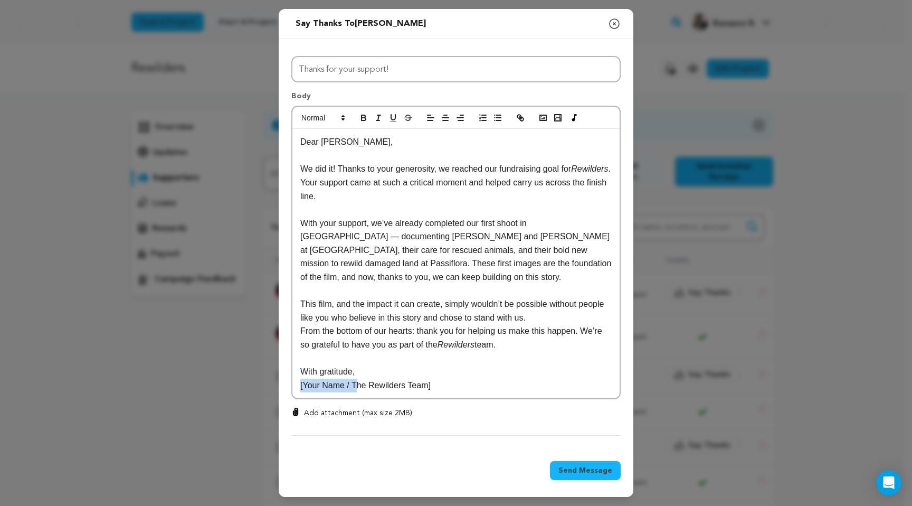
drag, startPoint x: 355, startPoint y: 386, endPoint x: 267, endPoint y: 381, distance: 88.9
click at [267, 381] on div "Send message to Jessica de Jarnette Say thanks to Jessica de Jarnette Compose N…" at bounding box center [456, 253] width 912 height 506
click at [402, 386] on p "The Rewilders Team]" at bounding box center [455, 386] width 311 height 14
click at [450, 317] on p "This film, and the impact it can create, simply wouldn’t be possible without pe…" at bounding box center [455, 310] width 311 height 27
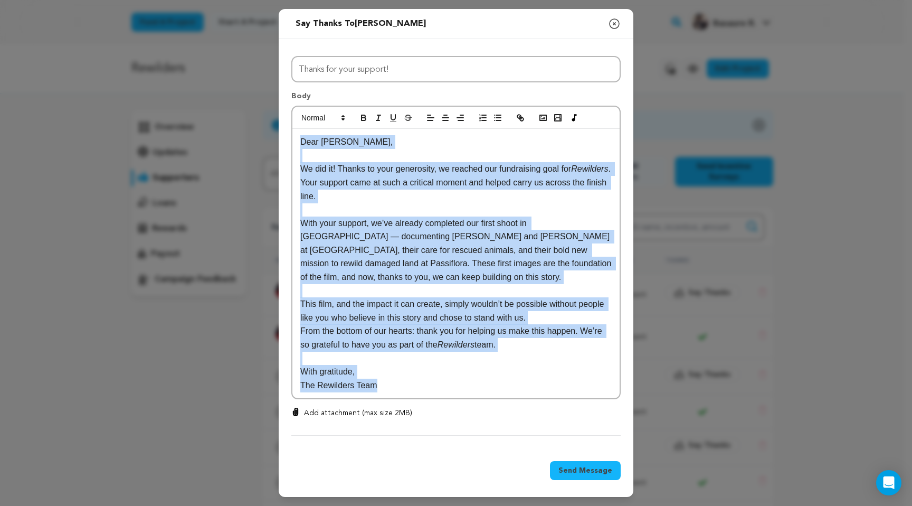
drag, startPoint x: 399, startPoint y: 388, endPoint x: 283, endPoint y: 147, distance: 267.3
click at [283, 147] on div "All Incentives Seed Planter Forest Guardian Animal Ally Story Steward Rewilding…" at bounding box center [456, 244] width 355 height 410
copy div "Dear Jessica, We did it! Thanks to your generosity, we reached our fundraising …"
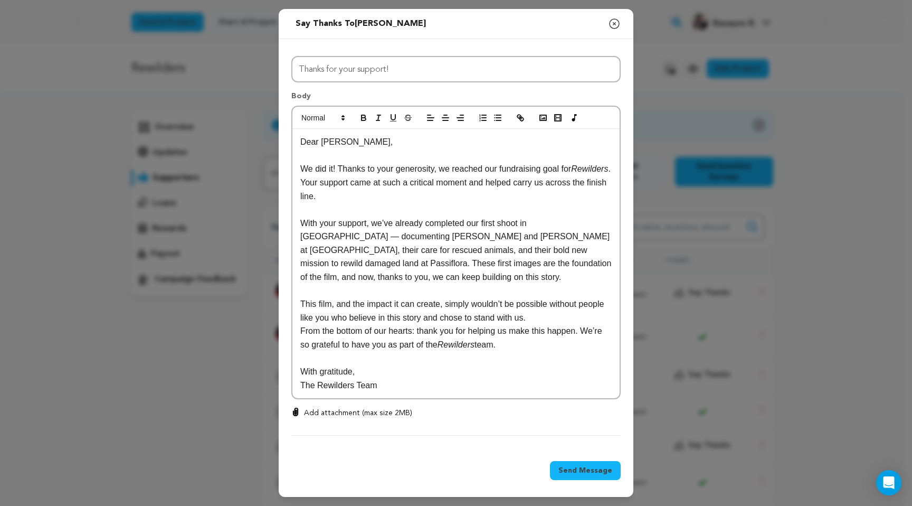
click at [415, 288] on p at bounding box center [455, 291] width 311 height 14
click at [316, 413] on p "Add attachment (max size 2MB)" at bounding box center [358, 413] width 108 height 11
click at [296, 408] on input "Add attachment (max size 2MB)" at bounding box center [296, 407] width 1 height 1
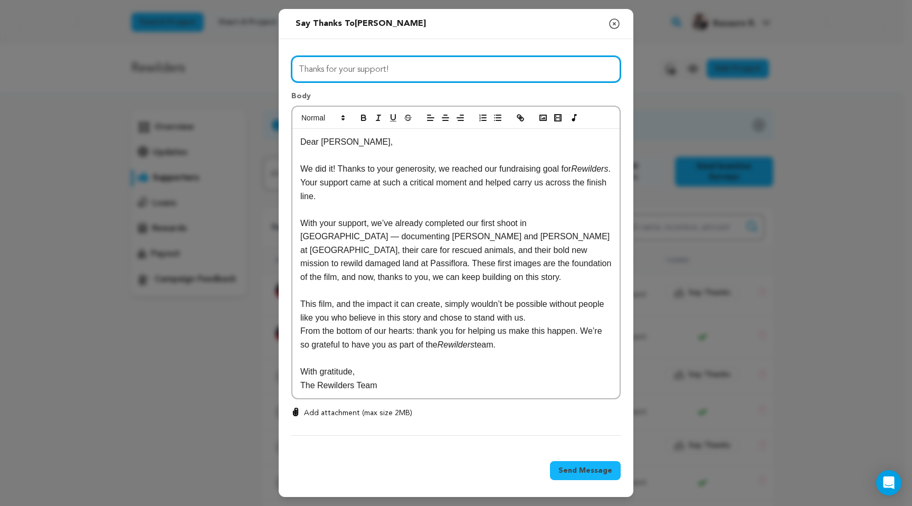
click at [404, 71] on input "Thanks for your support!" at bounding box center [455, 69] width 329 height 27
drag, startPoint x: 424, startPoint y: 70, endPoint x: 260, endPoint y: 71, distance: 164.7
click at [260, 71] on div "Send message to Jessica de Jarnette Say thanks to Jessica de Jarnette Compose N…" at bounding box center [456, 253] width 912 height 506
paste input "We reached our goal — thanks to you! 🌱"
click at [390, 69] on input "We reached our goal — thanks to you! 🌱" at bounding box center [455, 69] width 329 height 27
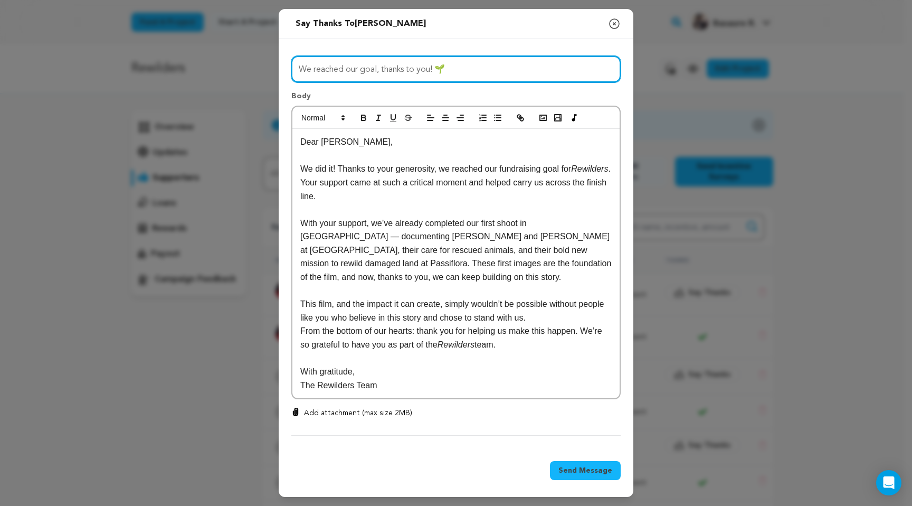
type input "We reached our goal, thanks to you! 🌱"
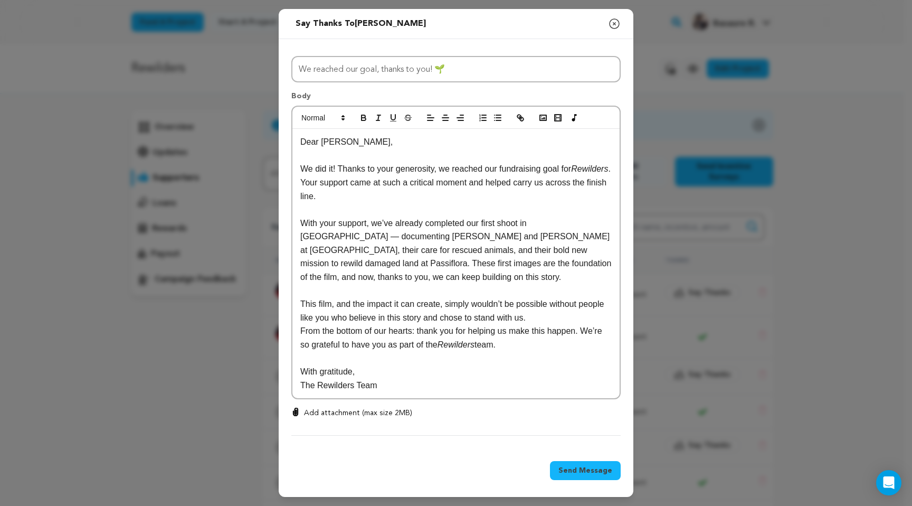
click at [570, 221] on p "With your support, we’ve already completed our first shoot in Bolivia — documen…" at bounding box center [455, 250] width 311 height 68
drag, startPoint x: 512, startPoint y: 344, endPoint x: 426, endPoint y: 345, distance: 85.5
click at [426, 345] on p "From the bottom of our hearts: thank you for helping us make this happen. We’re…" at bounding box center [455, 337] width 311 height 27
click at [442, 346] on p "From the bottom of our hearts: thank you for helping us make this happen. We’re…" at bounding box center [455, 337] width 311 height 27
click at [498, 345] on p "From the bottom of our hearts: thank you for helping us make this happen. We’re…" at bounding box center [455, 337] width 311 height 27
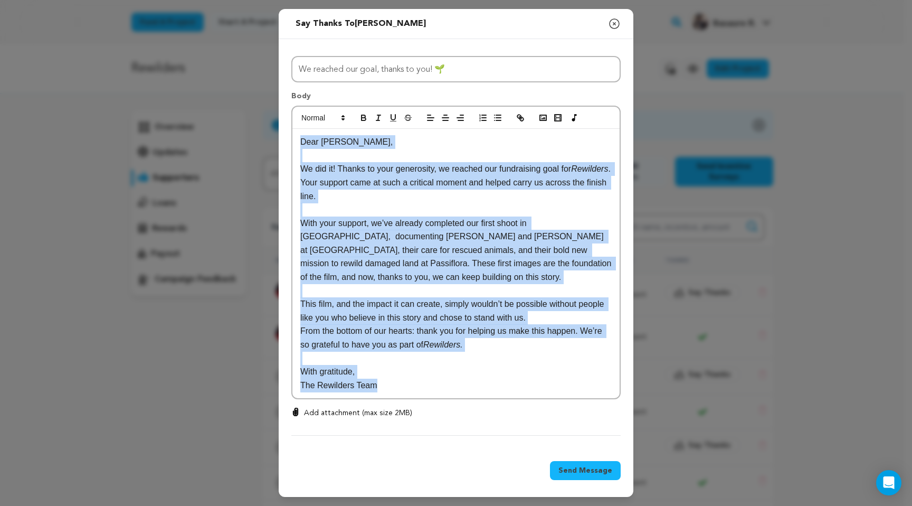
drag, startPoint x: 448, startPoint y: 385, endPoint x: 272, endPoint y: 129, distance: 311.0
click at [272, 129] on div "Send message to Jessica de Jarnette Say thanks to Jessica de Jarnette Compose N…" at bounding box center [456, 253] width 912 height 506
copy div "Dear Jessica, We did it! Thanks to your generosity, we reached our fundraising …"
click at [499, 392] on p "The Rewilders Team" at bounding box center [455, 386] width 311 height 14
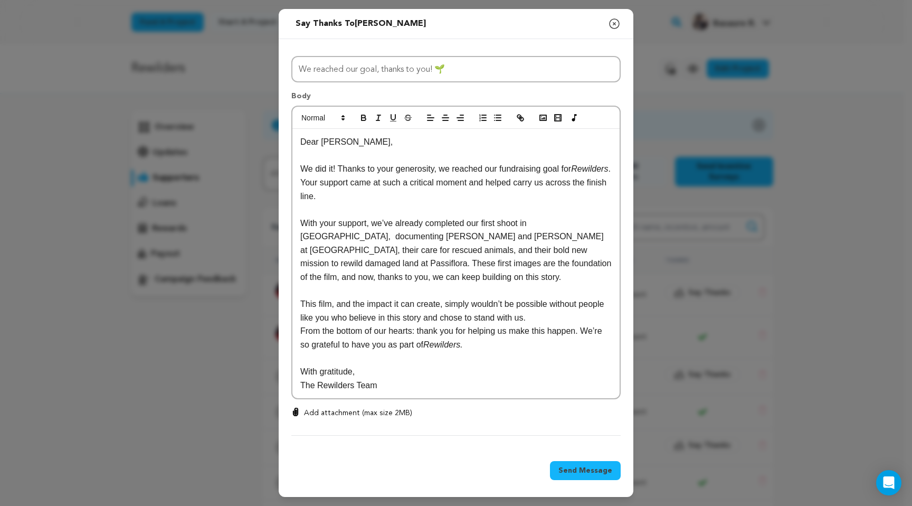
click at [598, 469] on span "Send Message" at bounding box center [586, 470] width 54 height 11
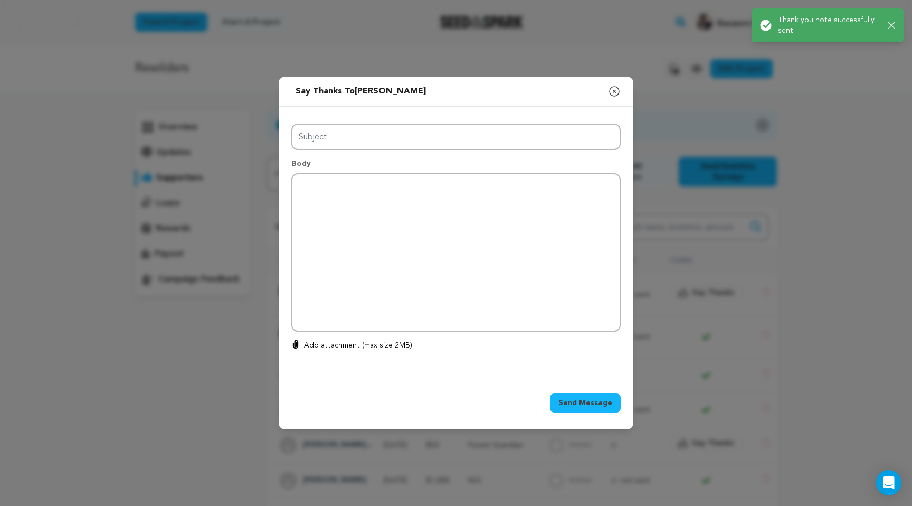
click at [613, 93] on icon "button" at bounding box center [614, 91] width 13 height 13
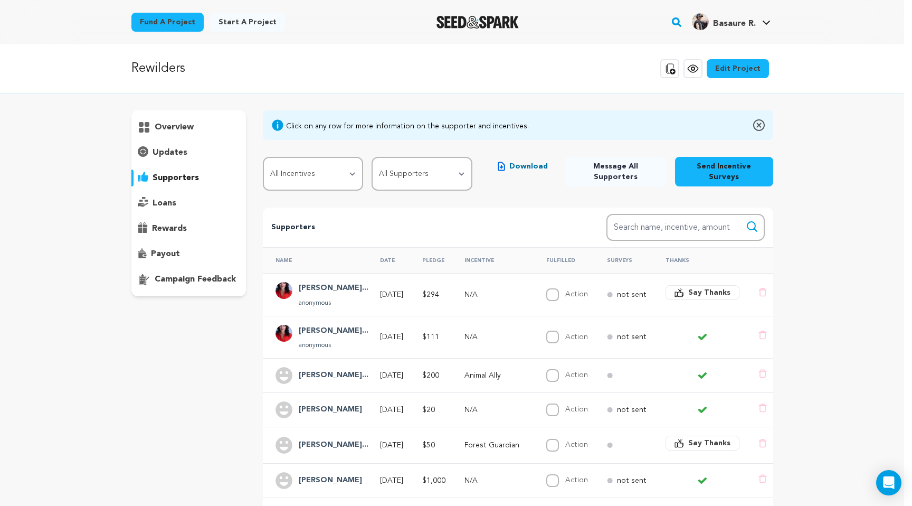
click at [723, 438] on span "Say Thanks" at bounding box center [709, 443] width 42 height 11
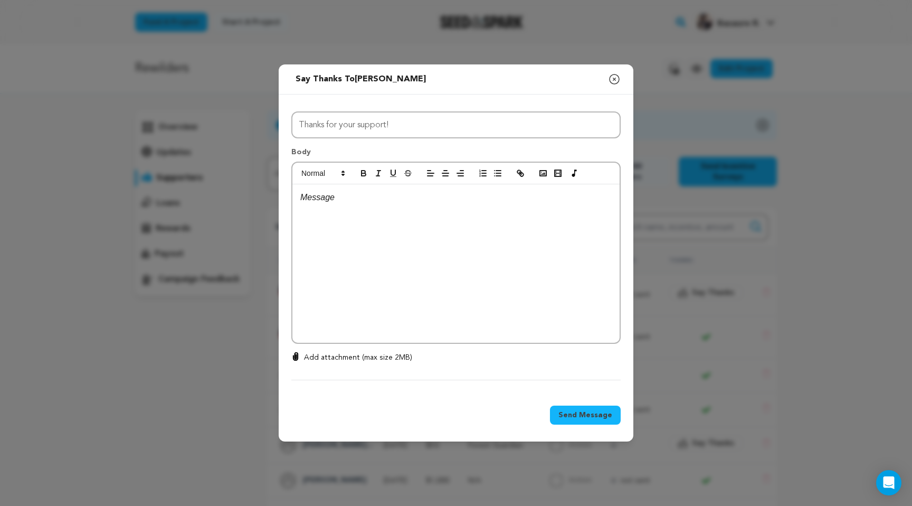
click at [360, 211] on div at bounding box center [455, 263] width 327 height 158
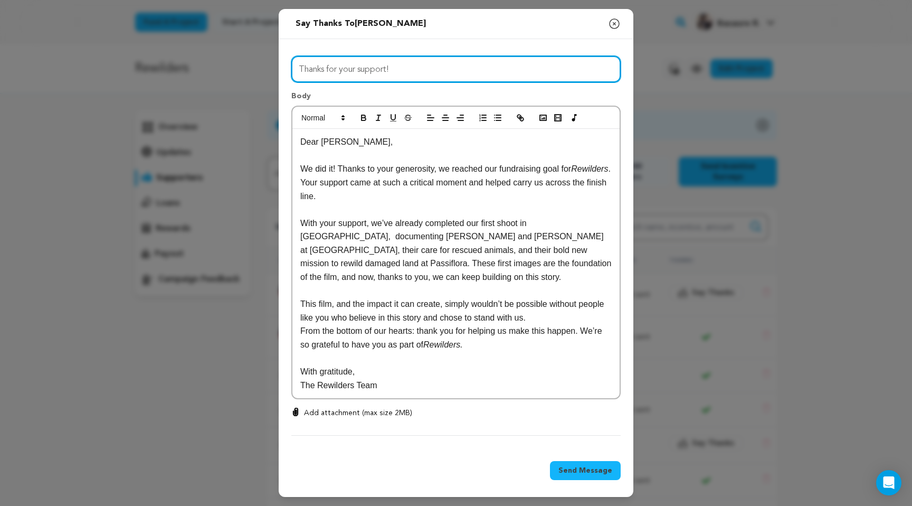
drag, startPoint x: 418, startPoint y: 65, endPoint x: 244, endPoint y: 67, distance: 174.2
click at [244, 67] on div "Send message to Emilien Marchand Say thanks to Emilien Marchand Compose New Mes…" at bounding box center [456, 253] width 912 height 506
paste input "We reached our goal — thanks to you! 🌱"
click at [391, 67] on input "We reached our goal — thanks to you! 🌱" at bounding box center [455, 69] width 329 height 27
type input "We reached our goal, thanks to you! 🌱"
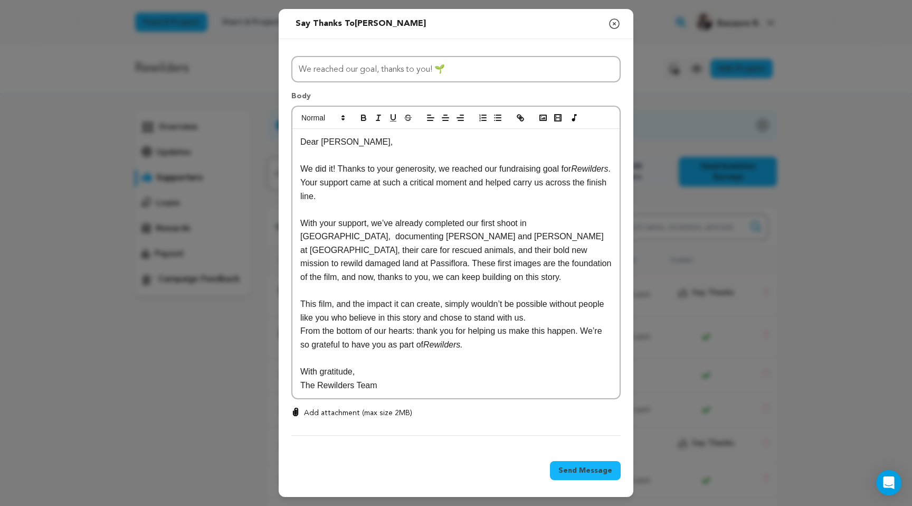
click at [349, 145] on p "Dear Jessica," at bounding box center [455, 142] width 311 height 14
click at [596, 472] on span "Send Message" at bounding box center [586, 470] width 54 height 11
